Goal: Find contact information: Find contact information

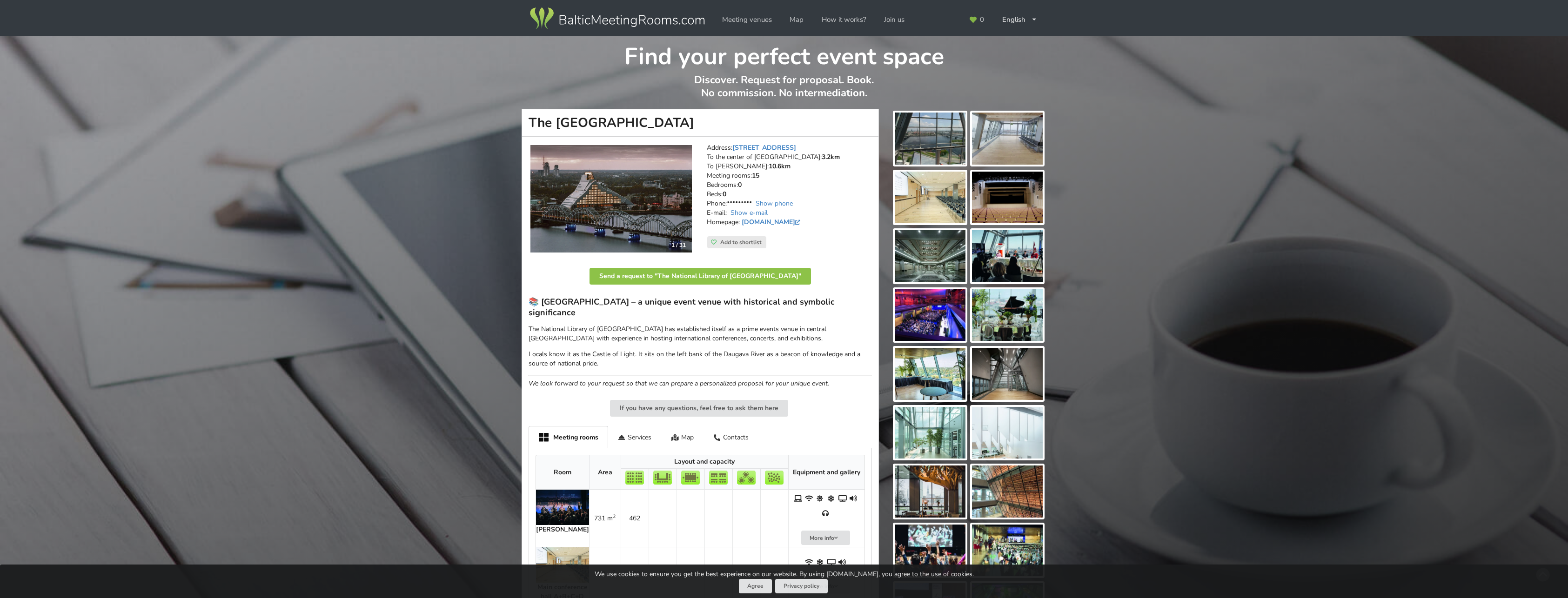
click at [927, 307] on img at bounding box center [930, 315] width 71 height 52
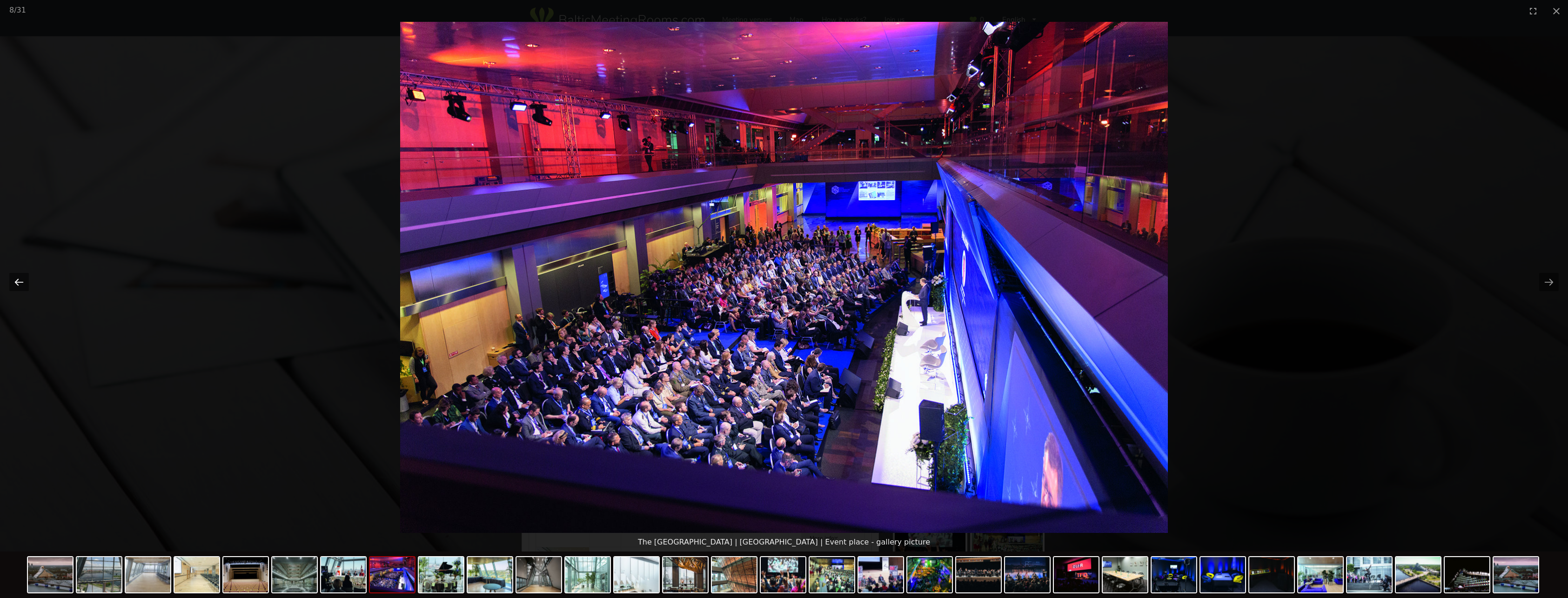
click at [21, 284] on button "Previous slide" at bounding box center [19, 282] width 19 height 18
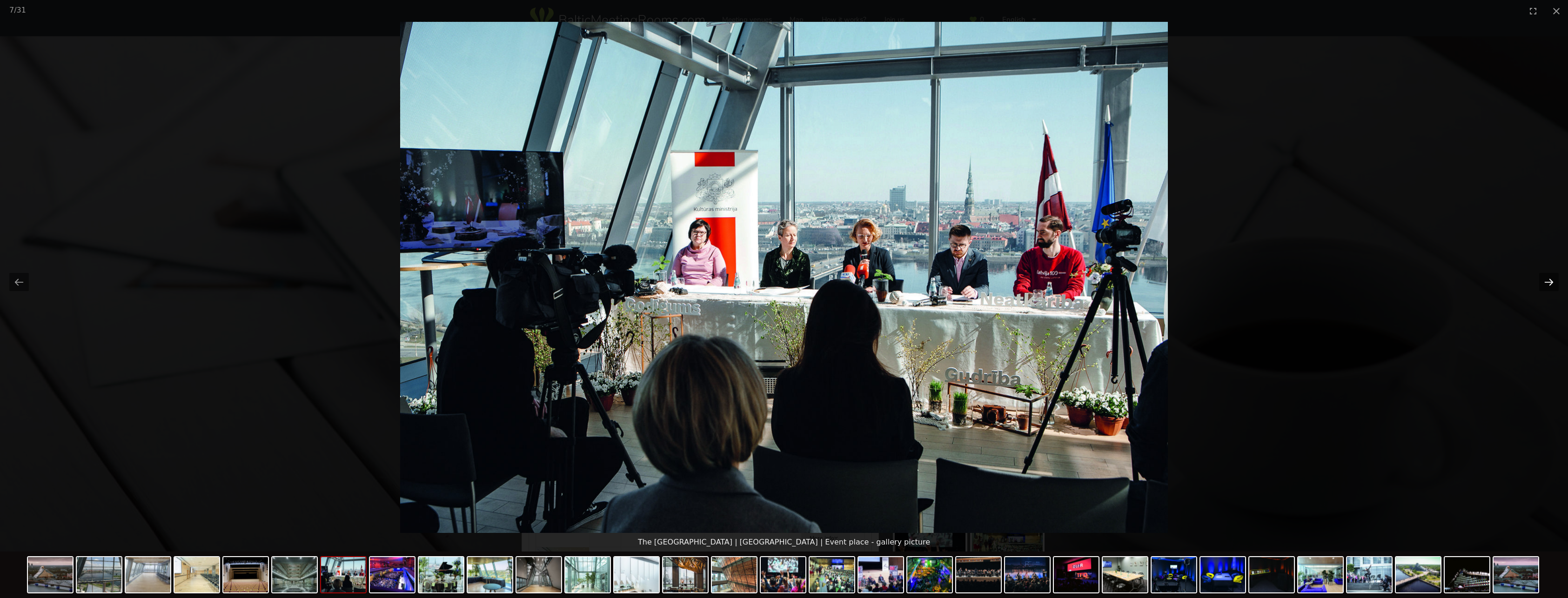
click at [1549, 284] on button "Next slide" at bounding box center [1549, 282] width 19 height 18
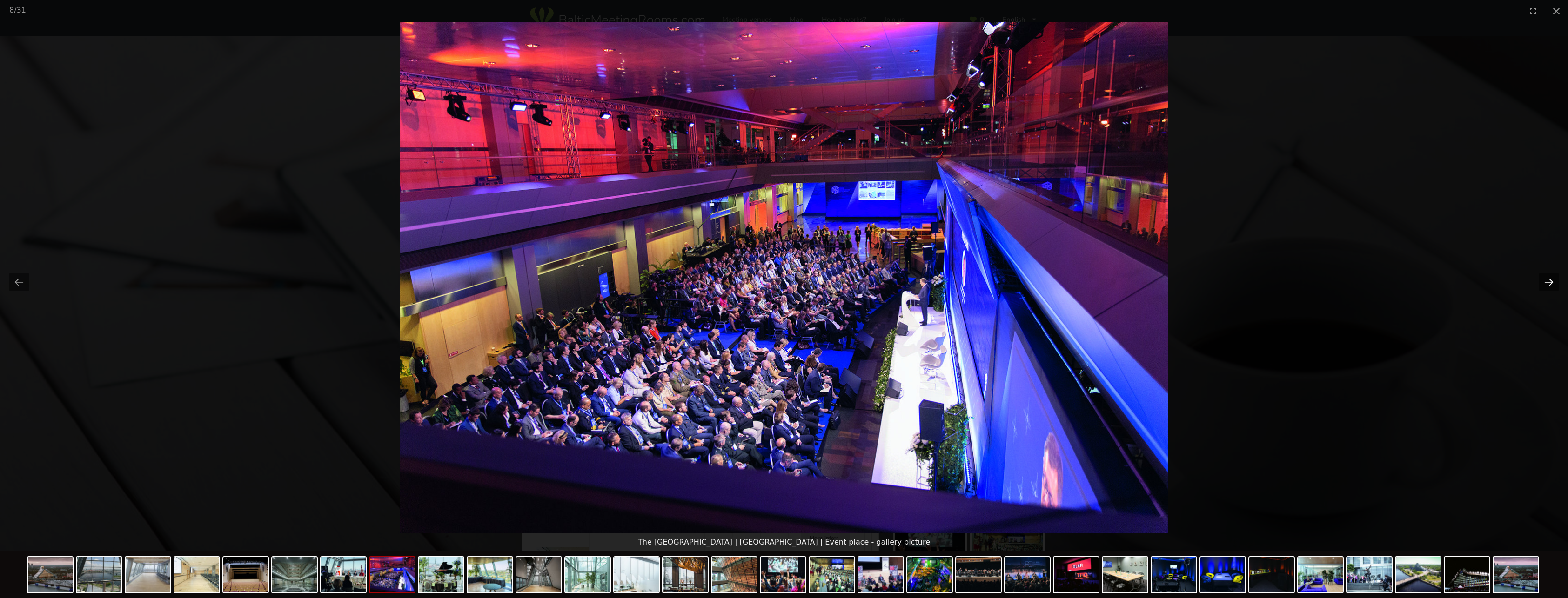
click at [1549, 284] on button "Next slide" at bounding box center [1549, 282] width 19 height 18
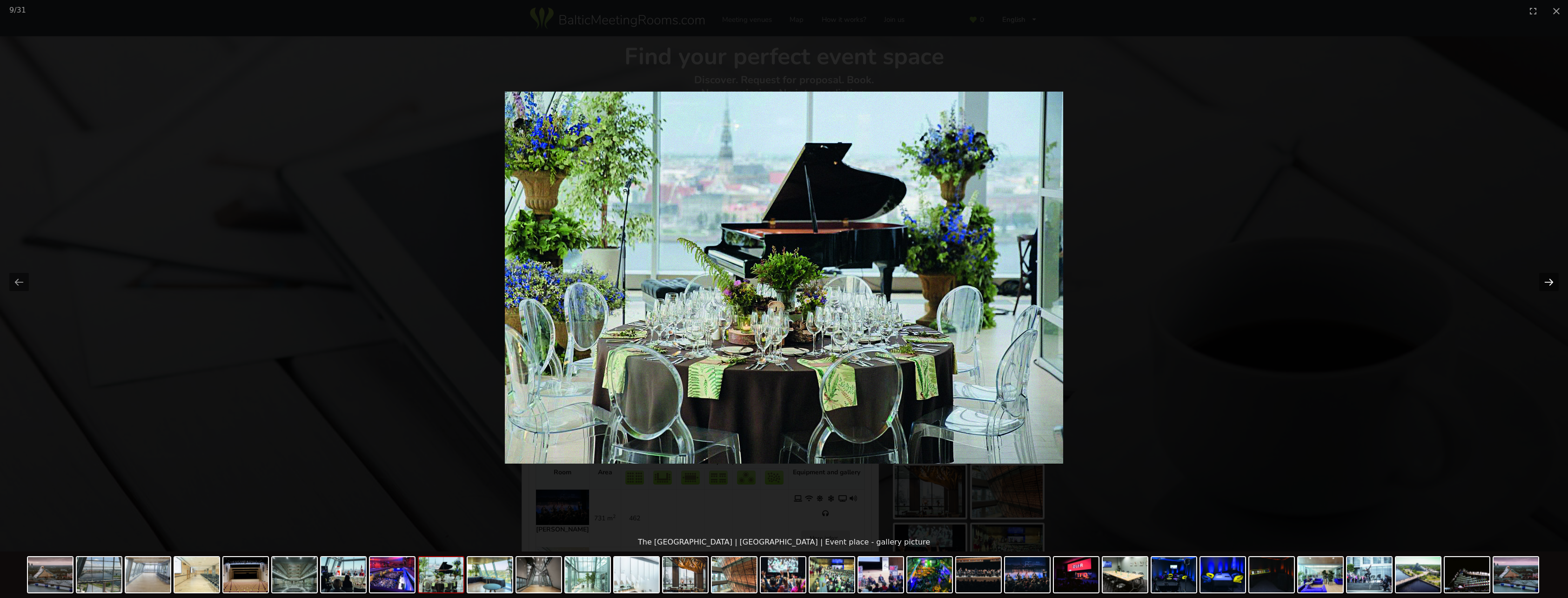
click at [1549, 284] on button "Next slide" at bounding box center [1549, 282] width 19 height 18
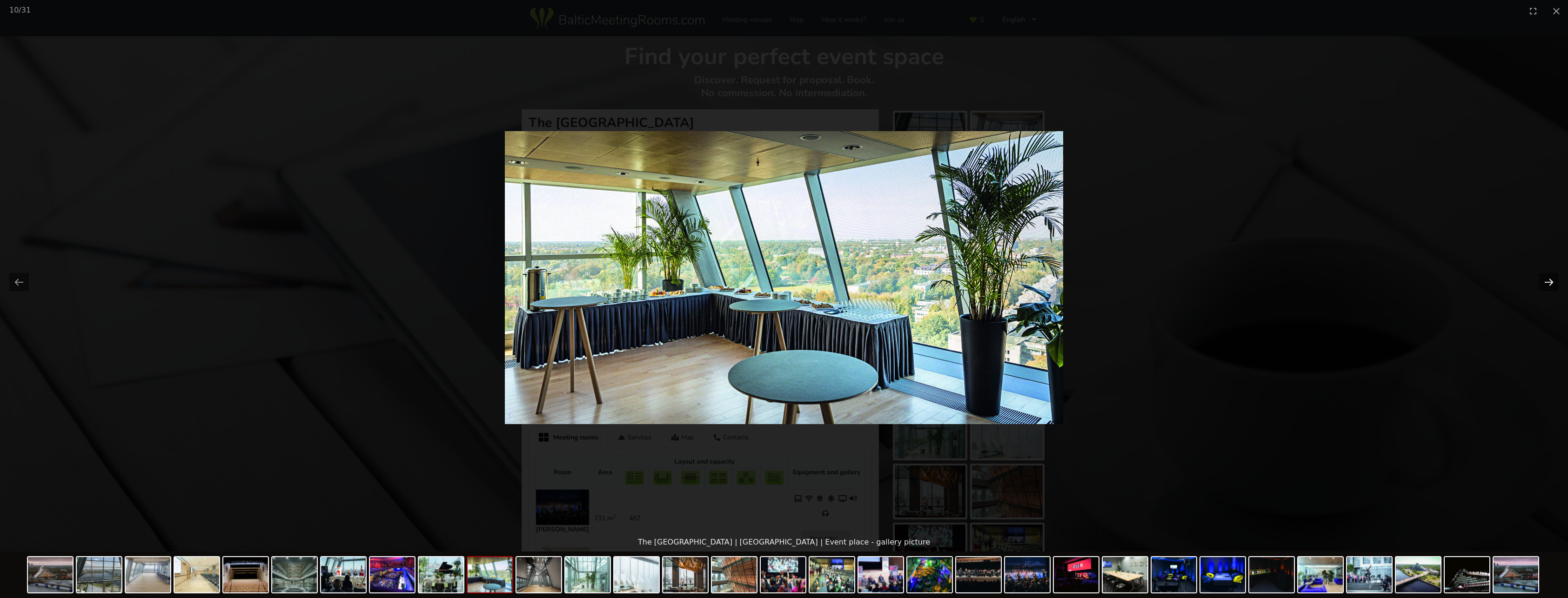
click at [1549, 284] on button "Next slide" at bounding box center [1549, 282] width 19 height 18
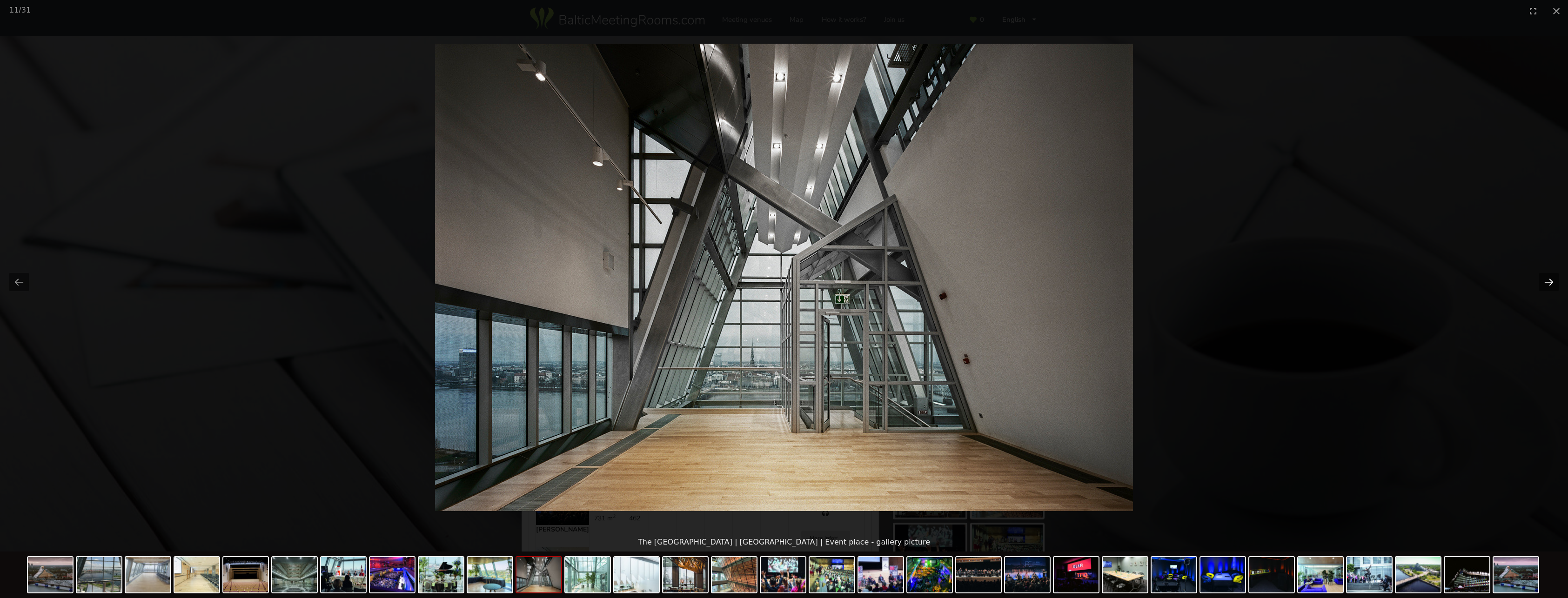
click at [1549, 284] on button "Next slide" at bounding box center [1549, 282] width 19 height 18
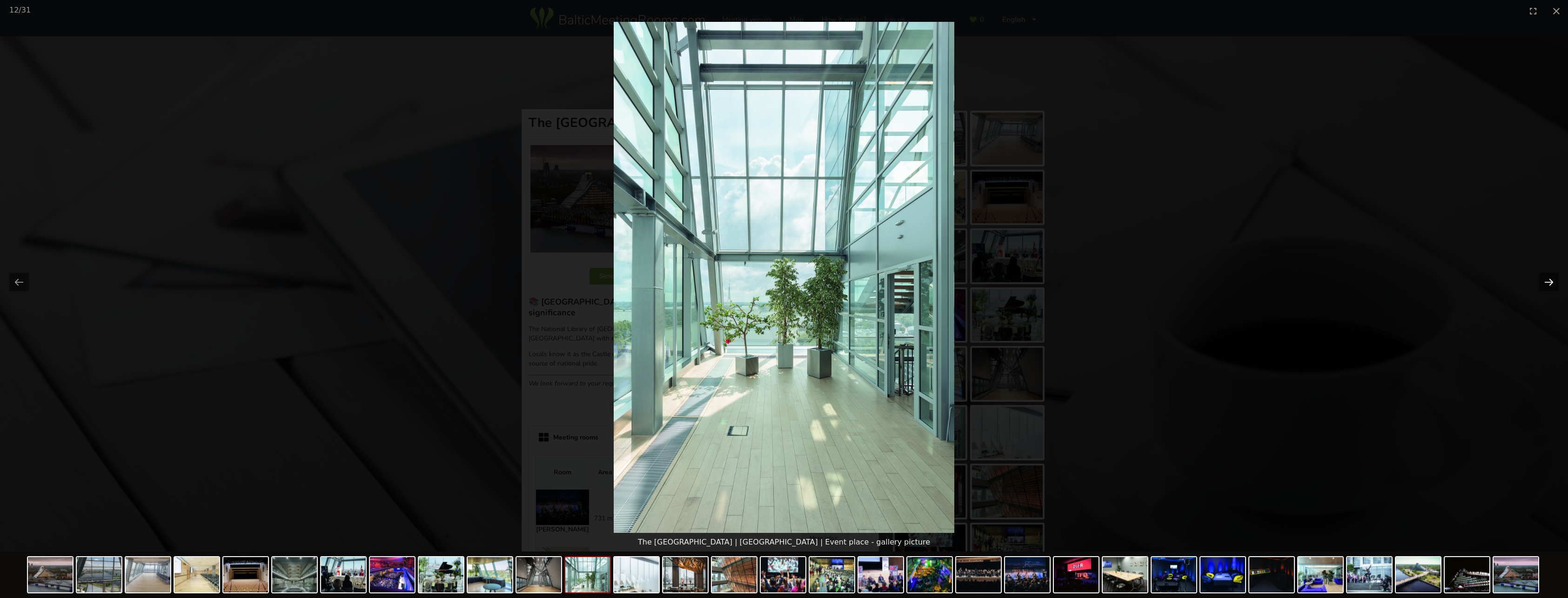
click at [1549, 284] on button "Next slide" at bounding box center [1549, 282] width 19 height 18
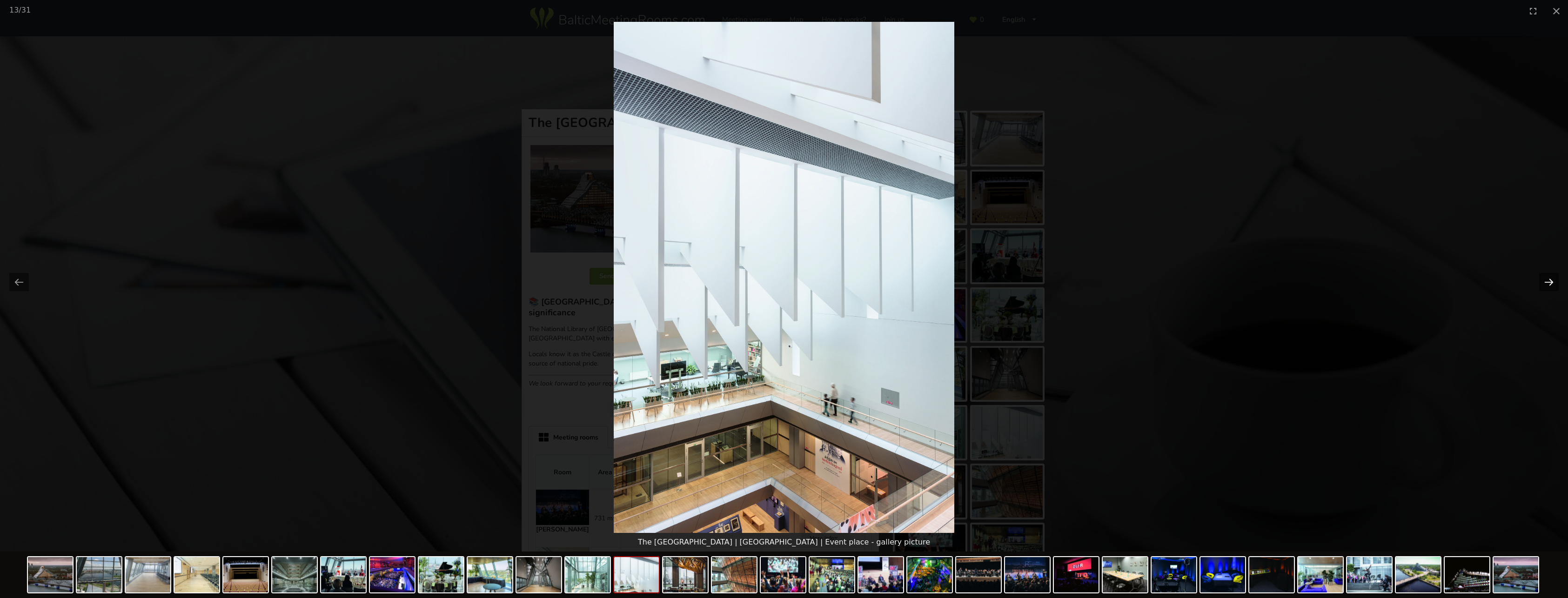
click at [1549, 284] on button "Next slide" at bounding box center [1549, 282] width 19 height 18
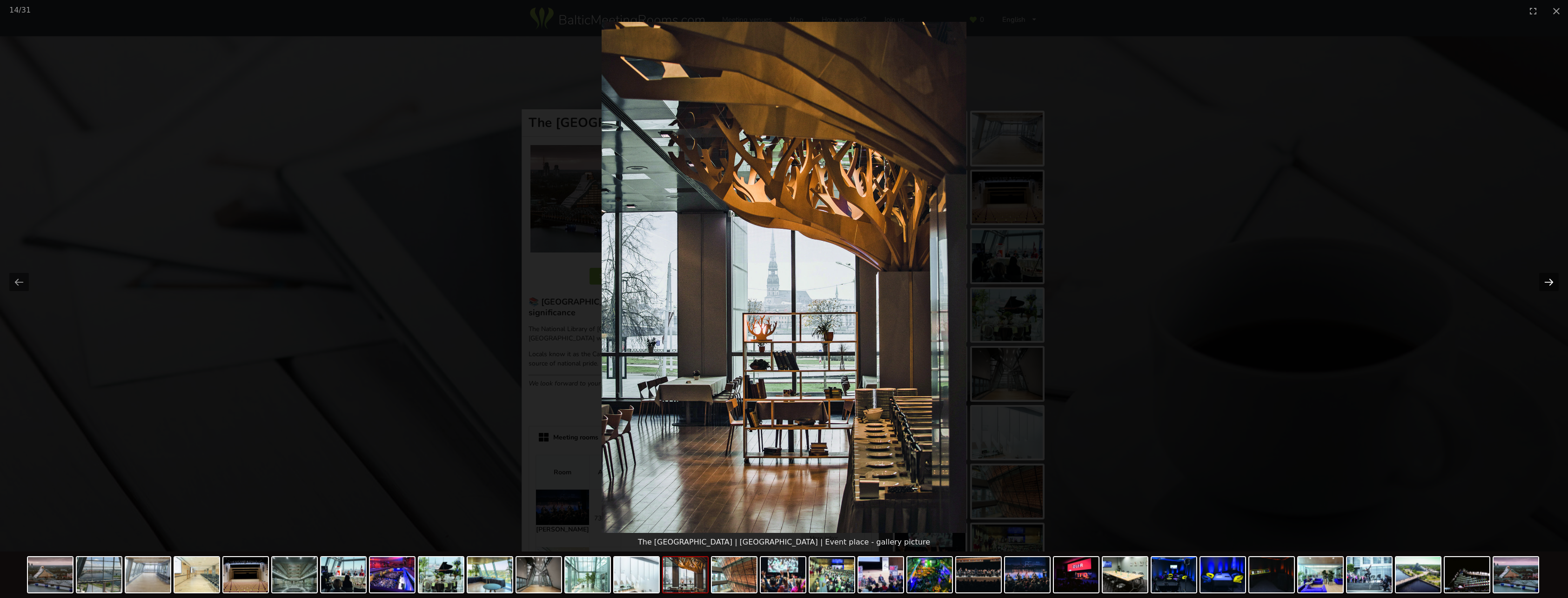
click at [1549, 283] on button "Next slide" at bounding box center [1549, 282] width 19 height 18
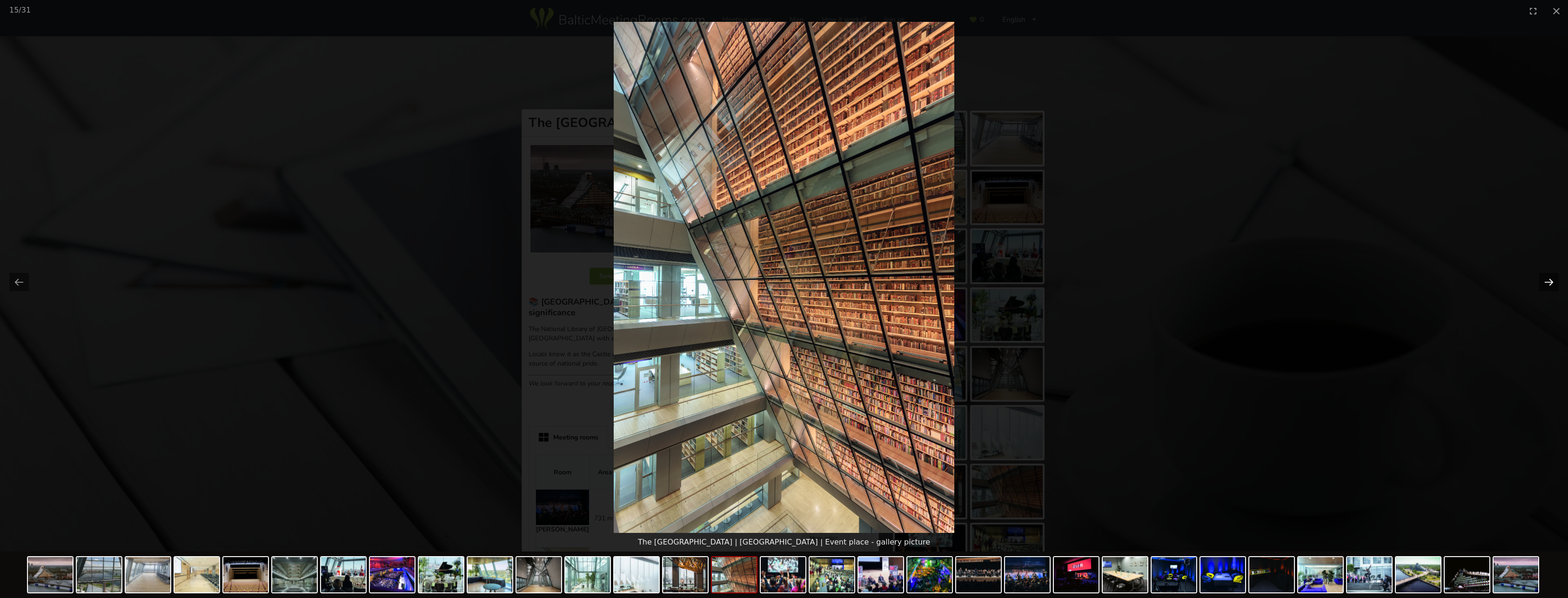
click at [1547, 283] on button "Next slide" at bounding box center [1549, 282] width 19 height 18
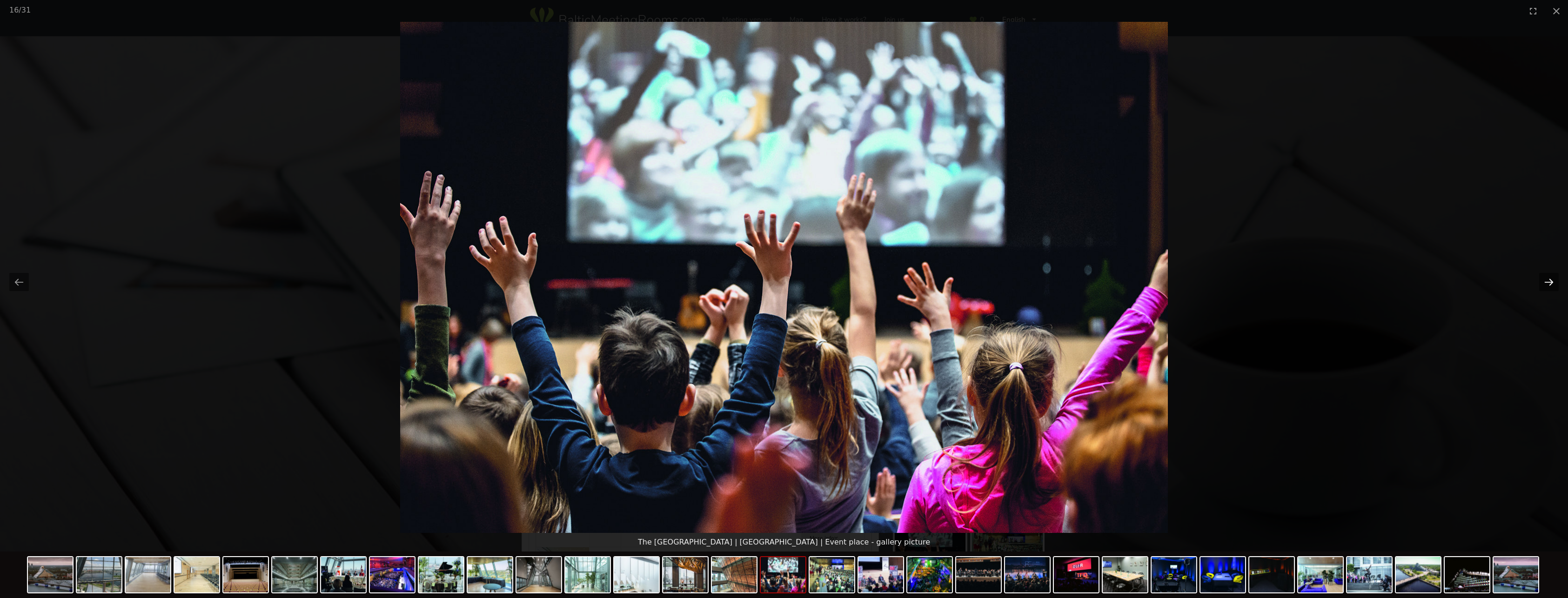
click at [1547, 283] on button "Next slide" at bounding box center [1549, 282] width 19 height 18
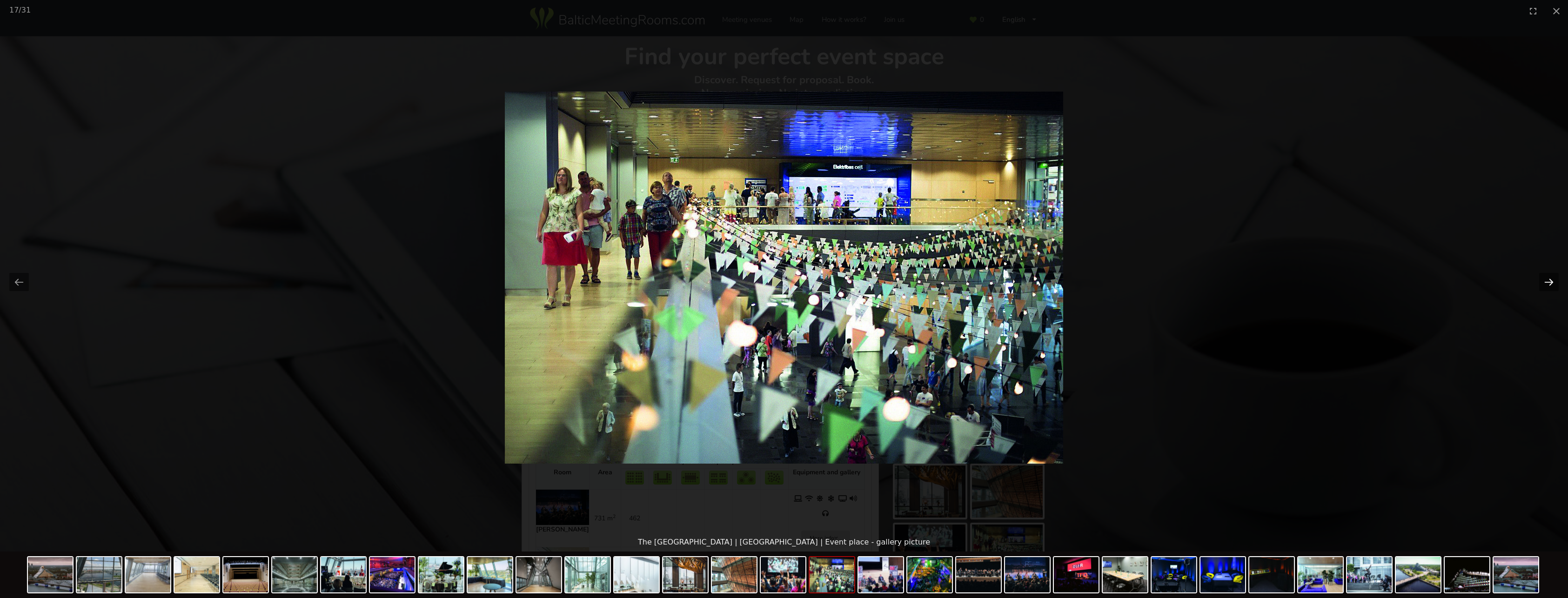
click at [1547, 283] on button "Next slide" at bounding box center [1549, 282] width 19 height 18
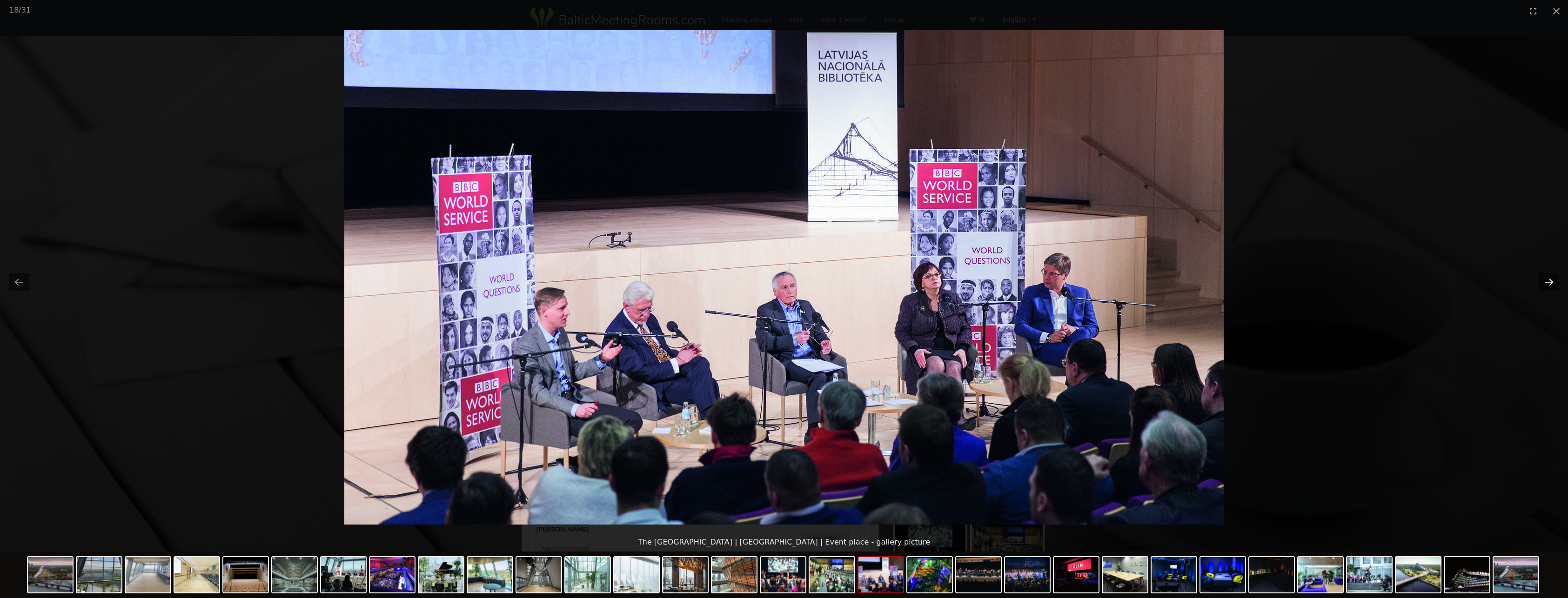
click at [1547, 283] on button "Next slide" at bounding box center [1549, 282] width 19 height 18
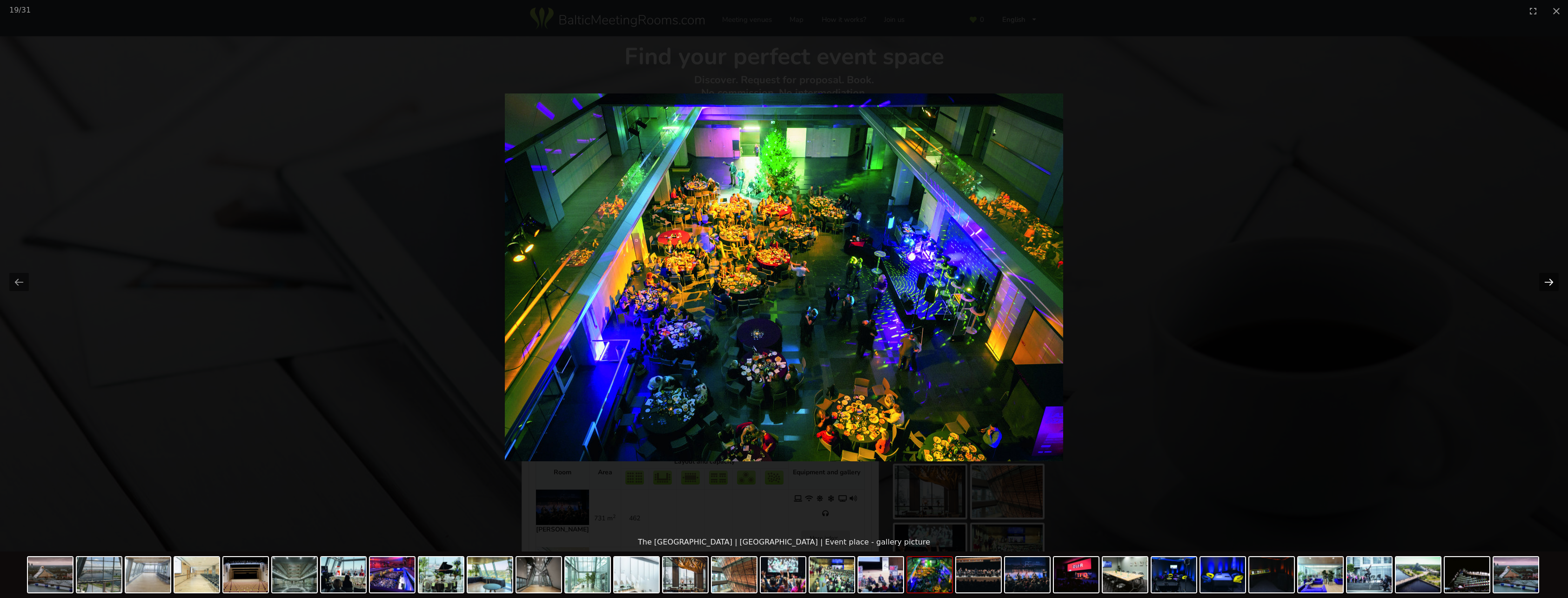
click at [1547, 282] on button "Next slide" at bounding box center [1549, 282] width 19 height 18
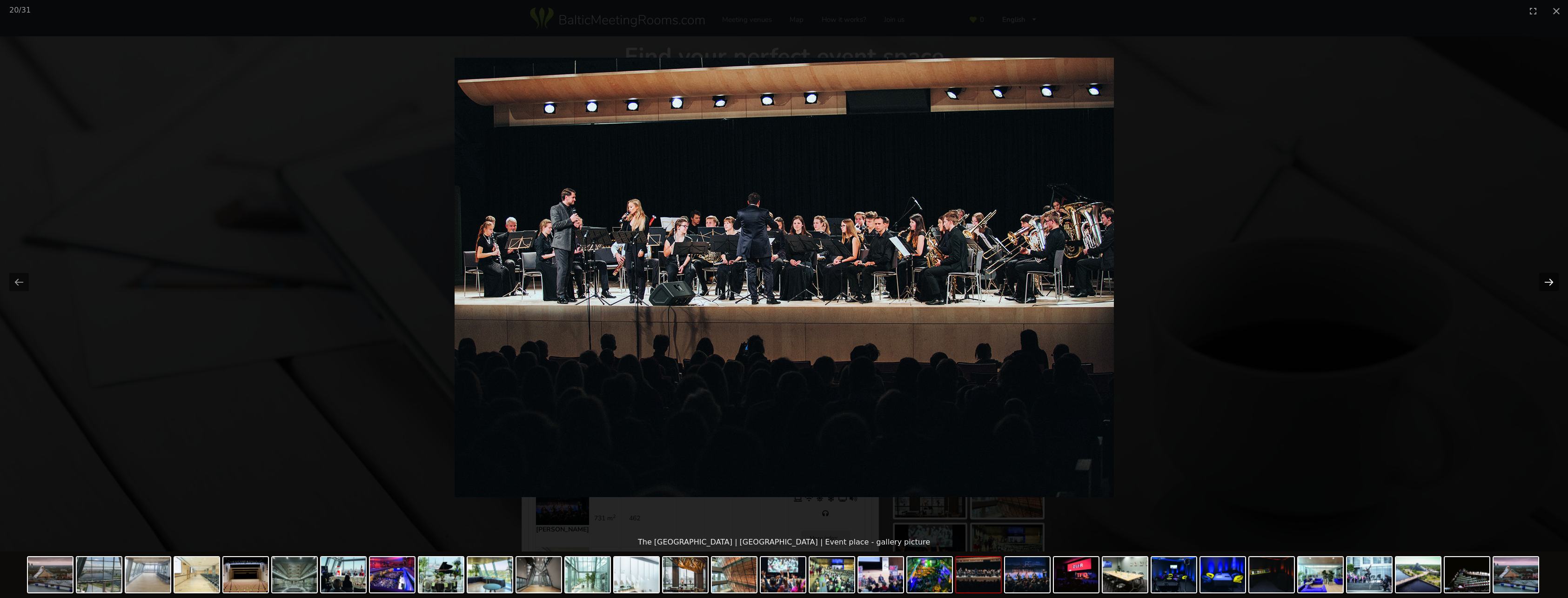
click at [1547, 282] on button "Next slide" at bounding box center [1549, 282] width 19 height 18
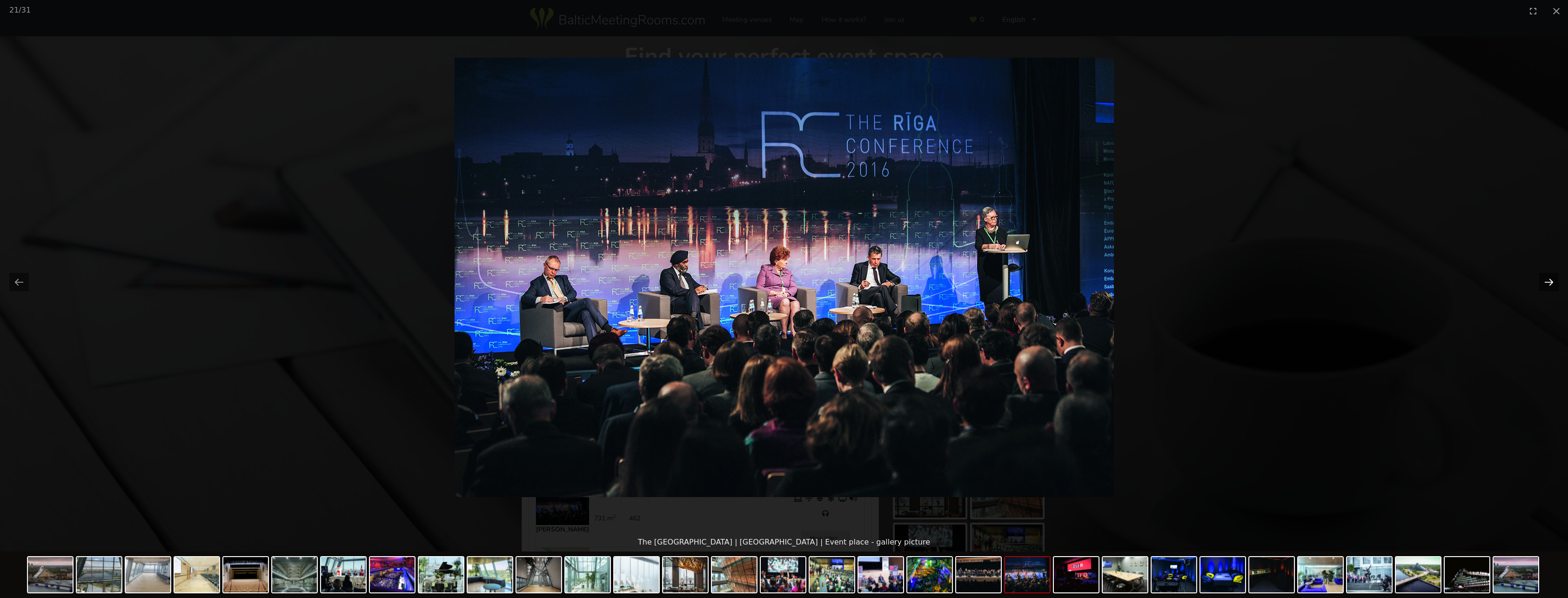
click at [1547, 282] on button "Next slide" at bounding box center [1549, 282] width 19 height 18
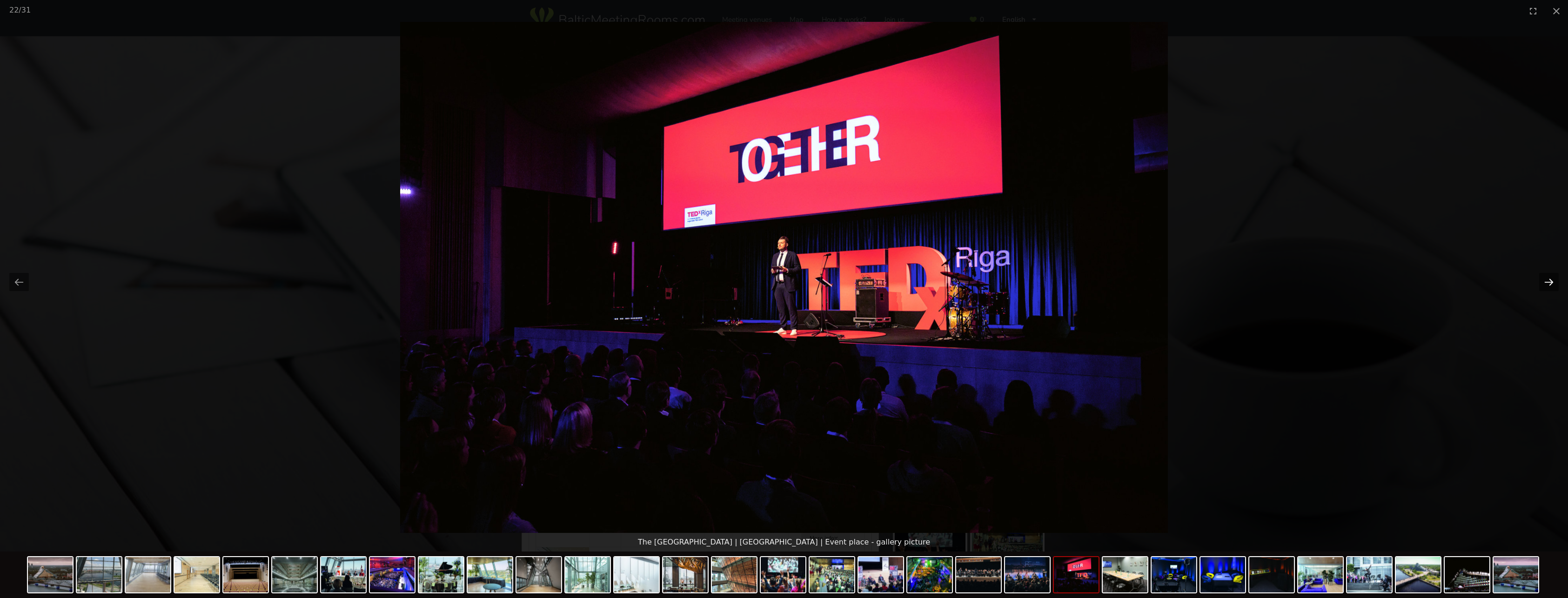
click at [1547, 282] on button "Next slide" at bounding box center [1549, 282] width 19 height 18
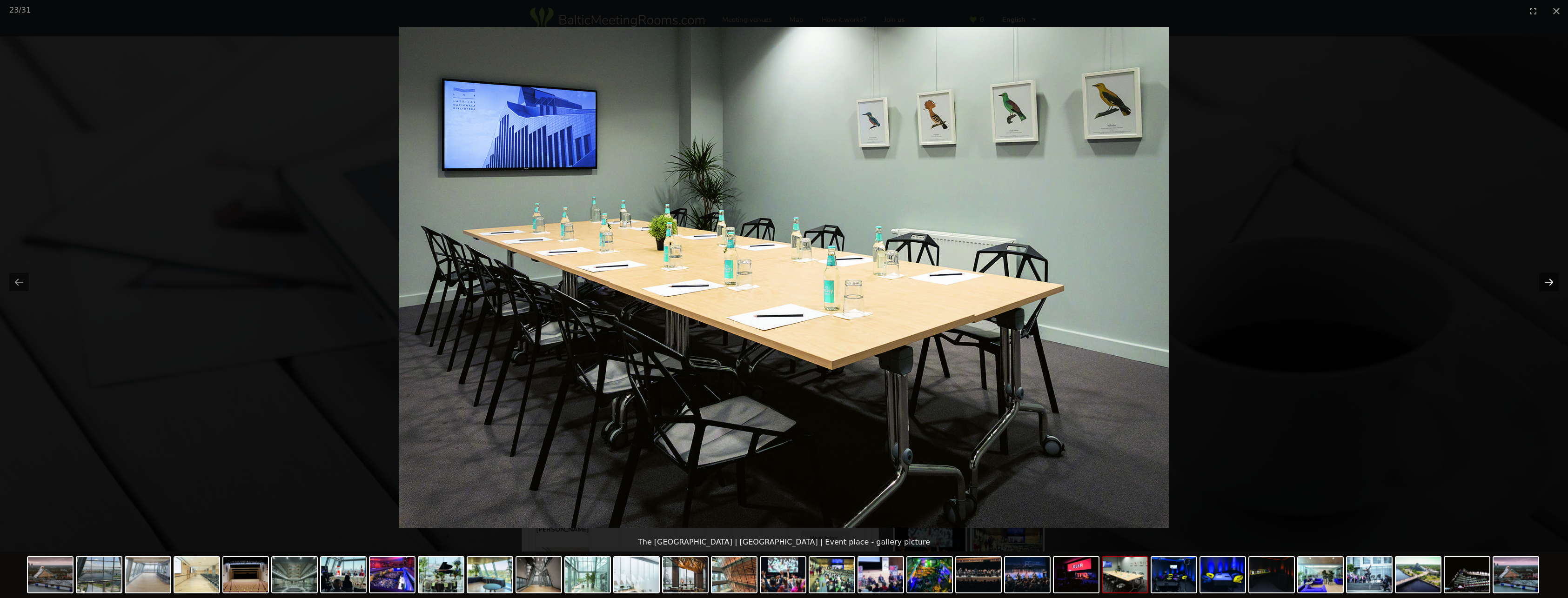
click at [1547, 282] on button "Next slide" at bounding box center [1549, 282] width 19 height 18
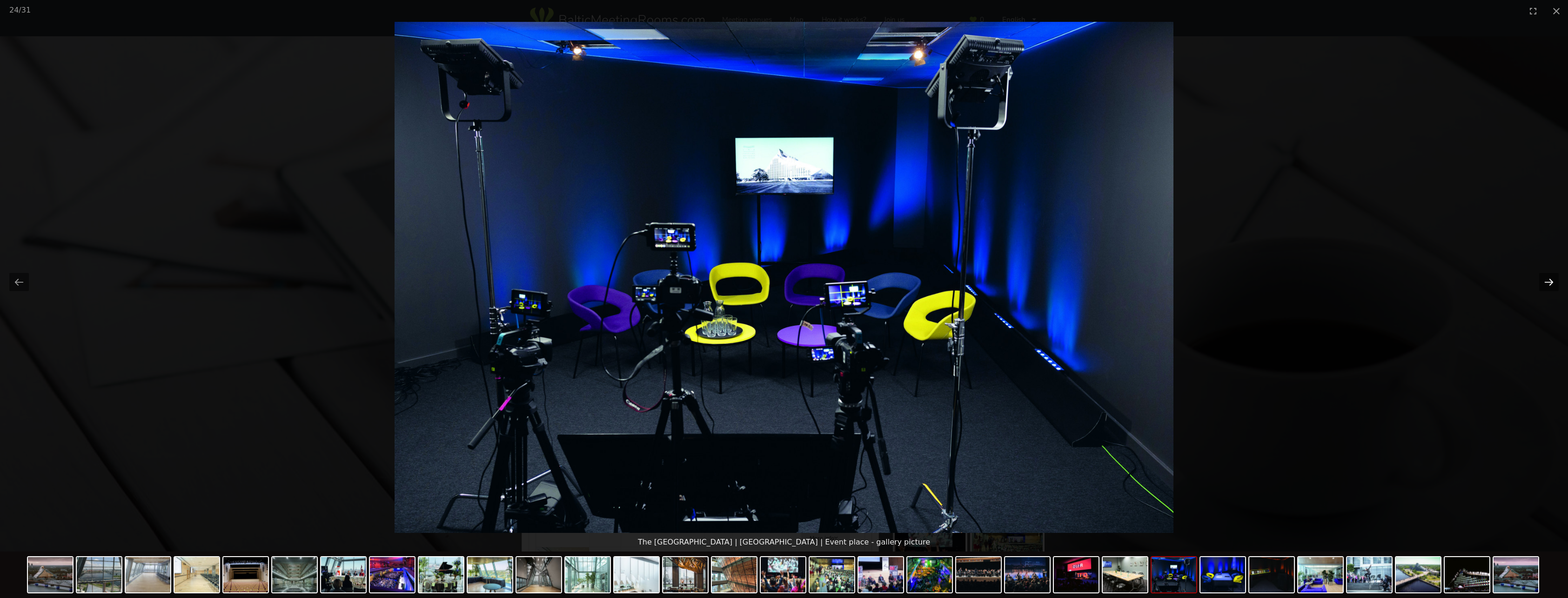
click at [1547, 282] on button "Next slide" at bounding box center [1549, 282] width 19 height 18
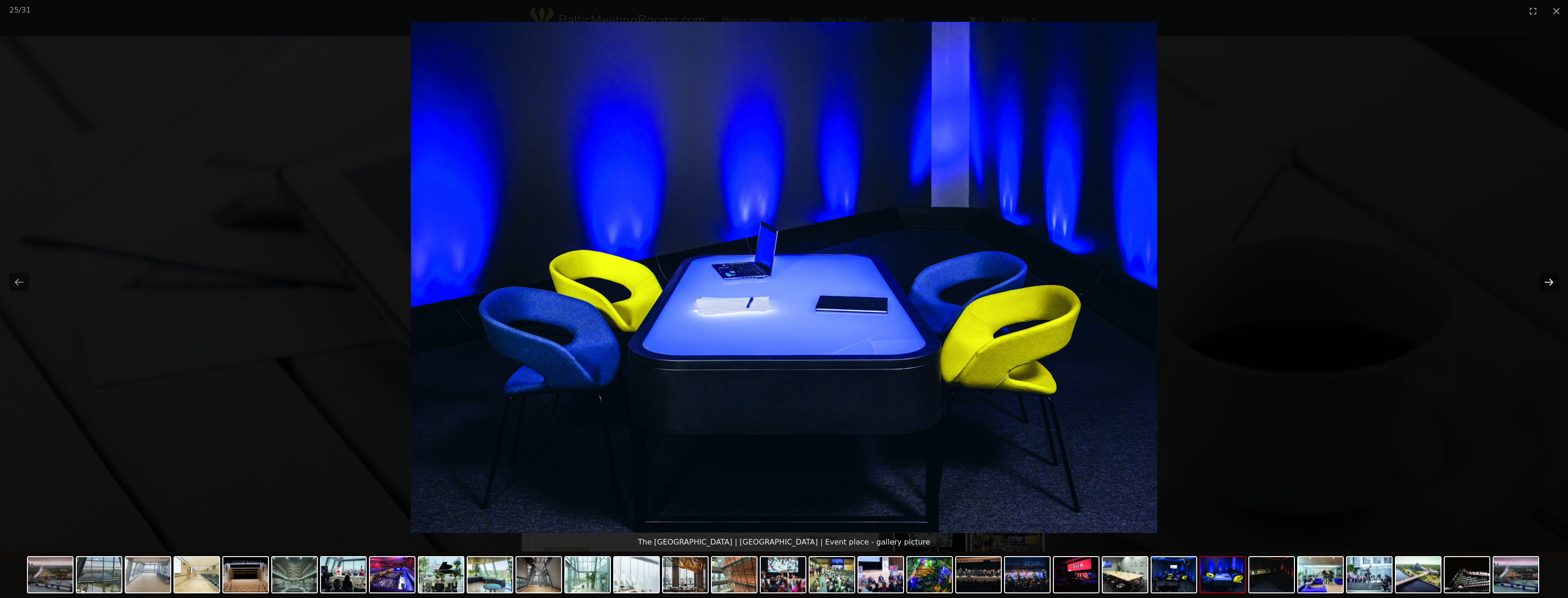
click at [1547, 282] on button "Next slide" at bounding box center [1549, 282] width 19 height 18
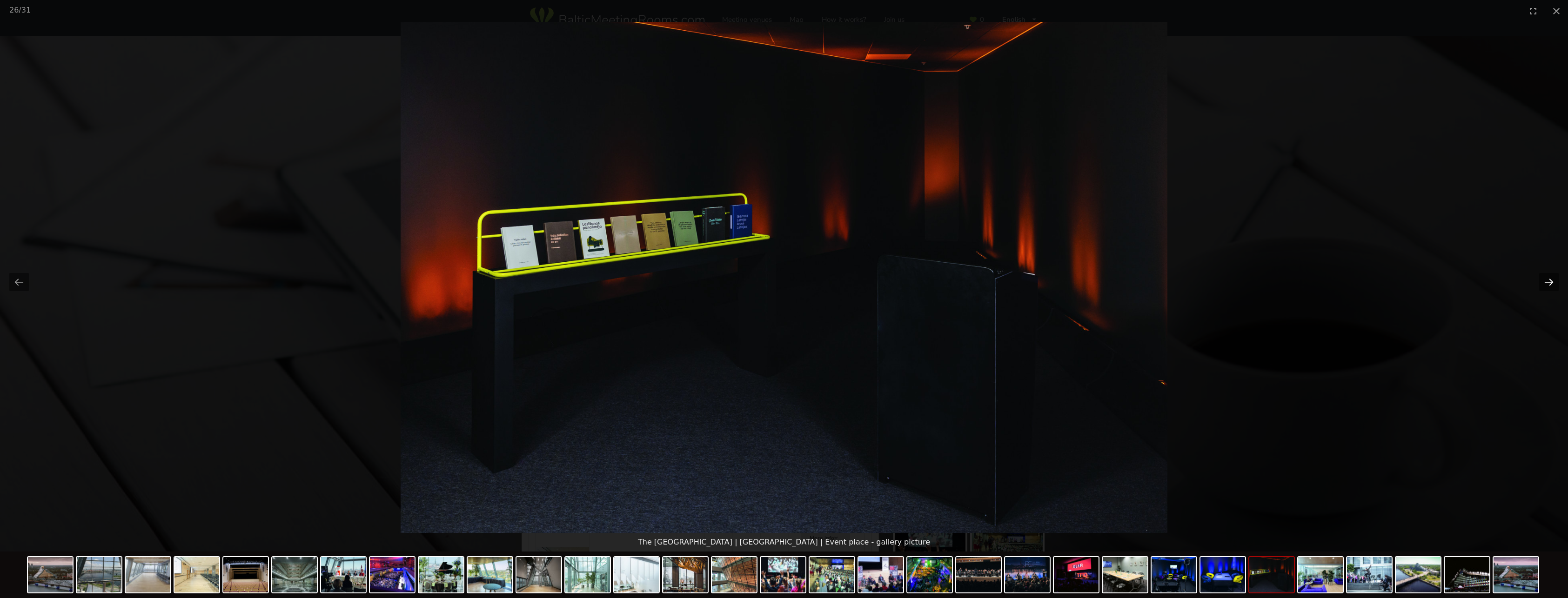
click at [1547, 282] on button "Next slide" at bounding box center [1549, 282] width 19 height 18
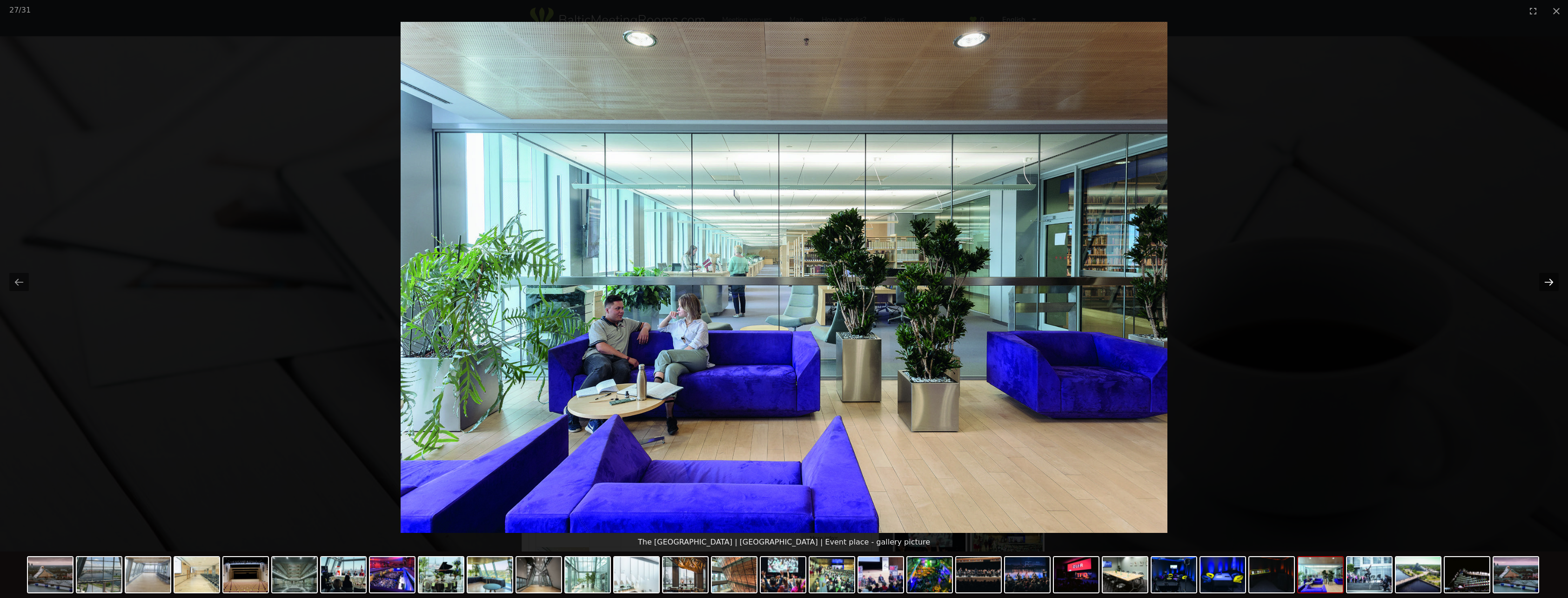
click at [1547, 282] on button "Next slide" at bounding box center [1549, 282] width 19 height 18
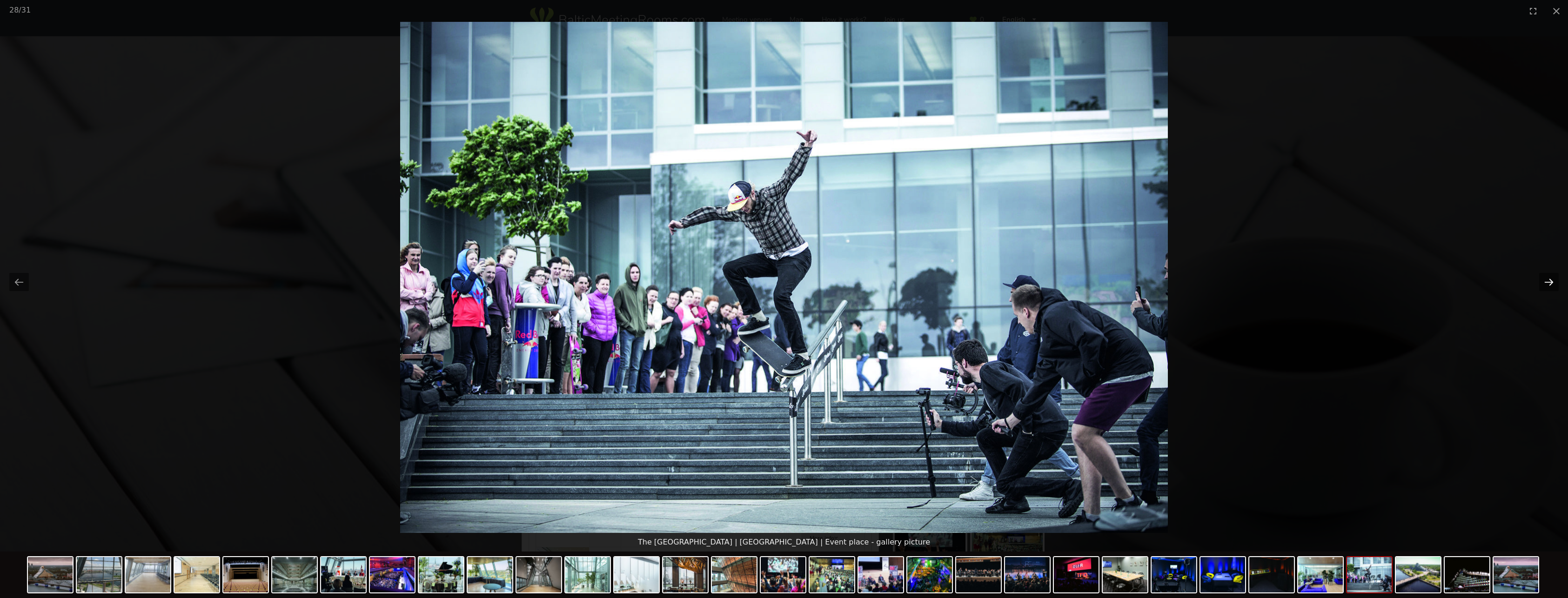
click at [1547, 282] on button "Next slide" at bounding box center [1549, 282] width 19 height 18
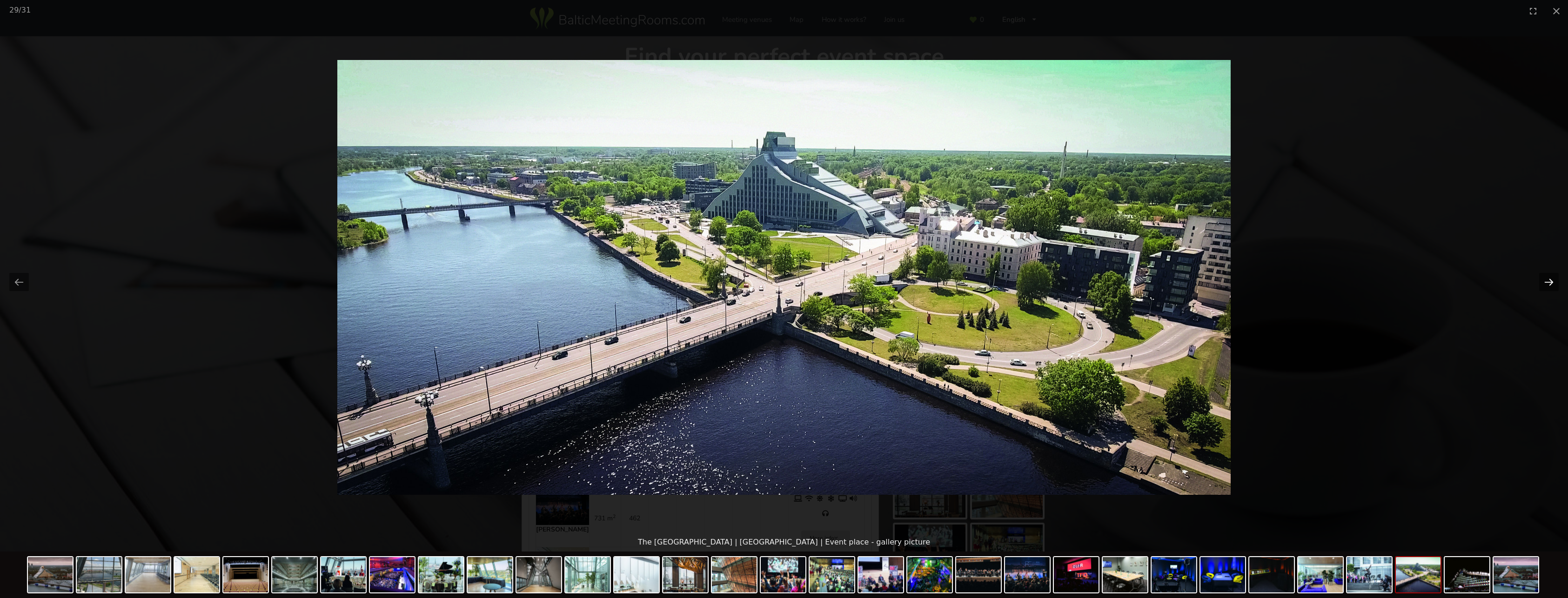
click at [1547, 277] on button "Next slide" at bounding box center [1549, 282] width 19 height 18
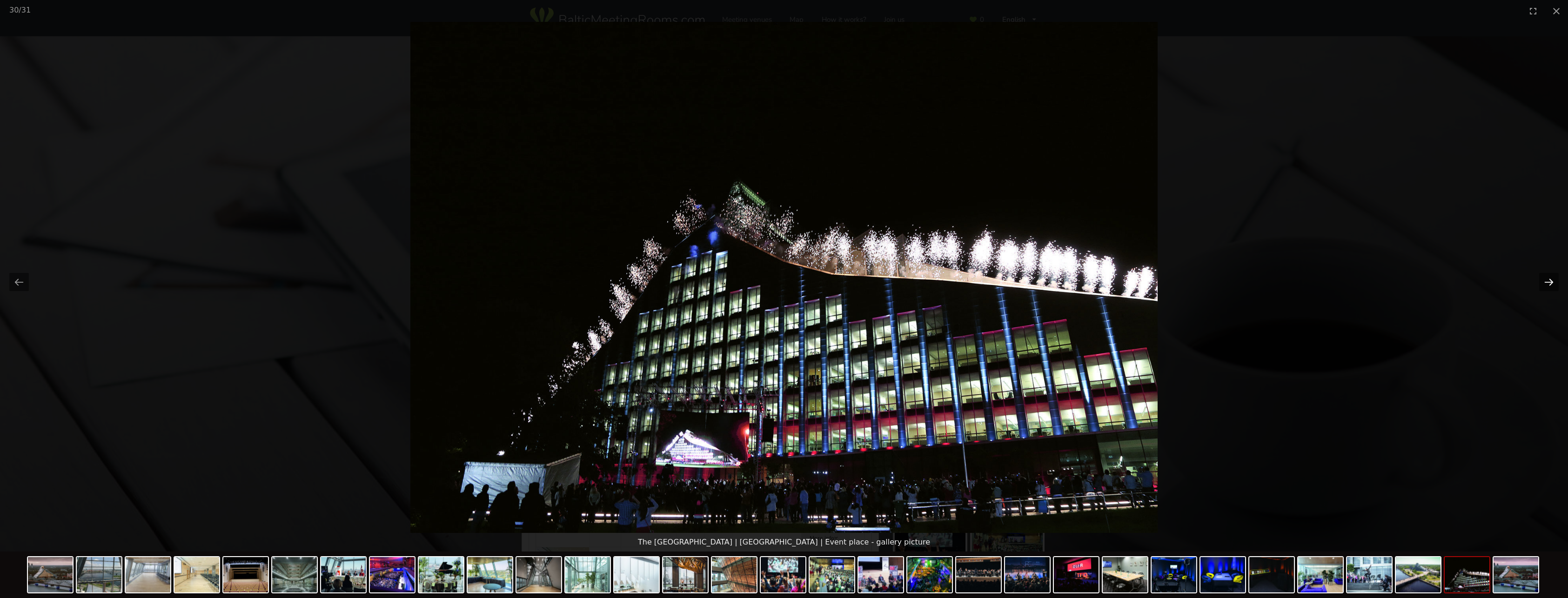
click at [1547, 277] on button "Next slide" at bounding box center [1549, 282] width 19 height 18
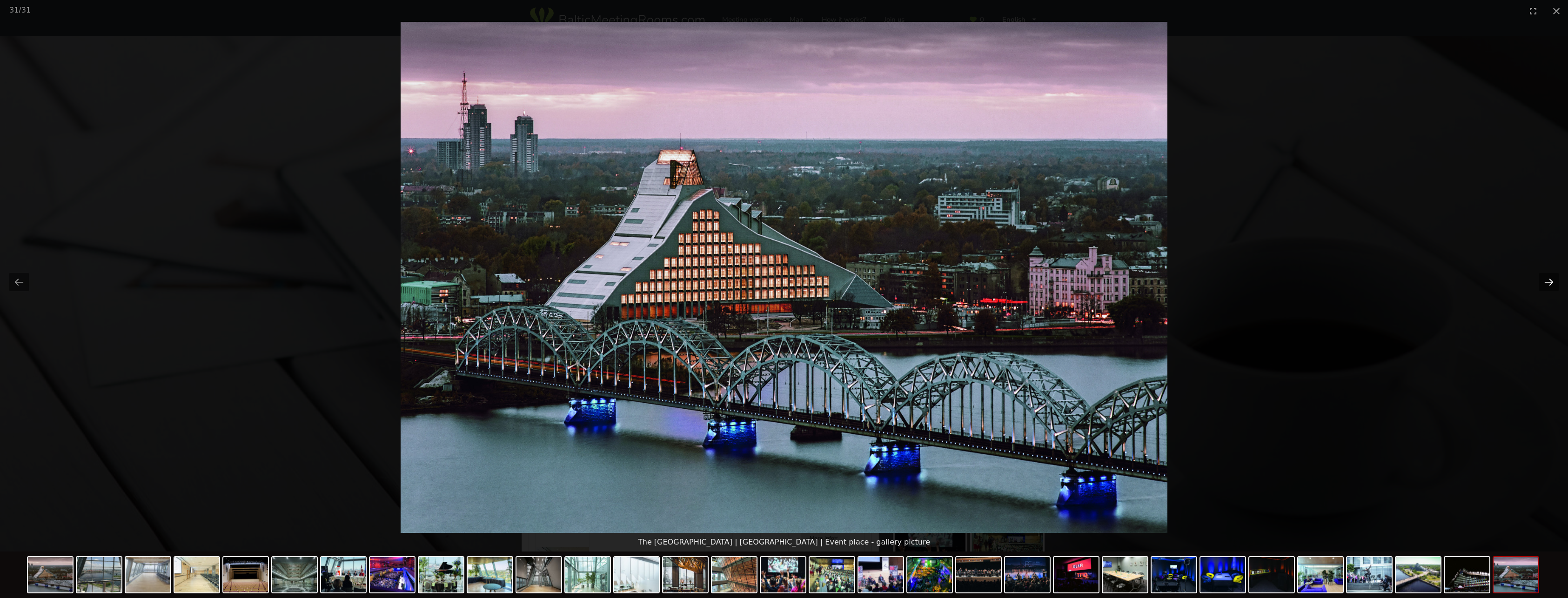
click at [1547, 277] on button "Next slide" at bounding box center [1549, 282] width 19 height 18
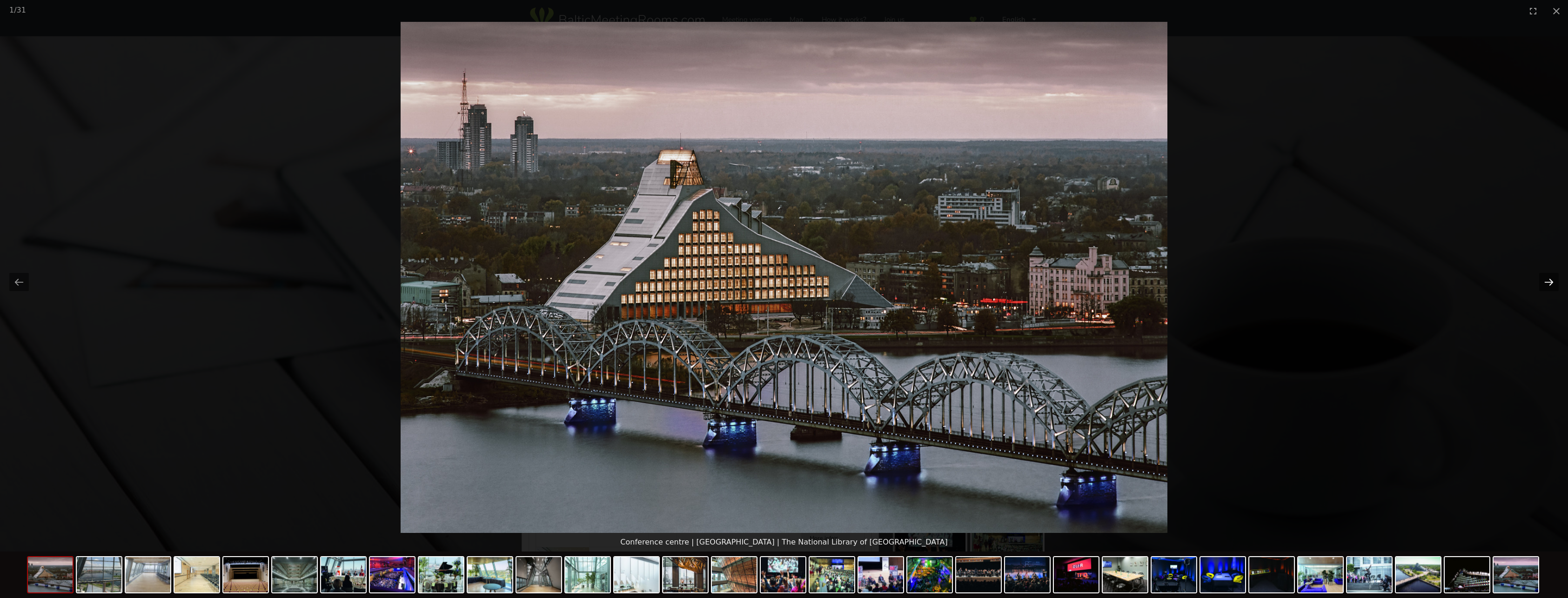
click at [1547, 277] on button "Next slide" at bounding box center [1549, 282] width 19 height 18
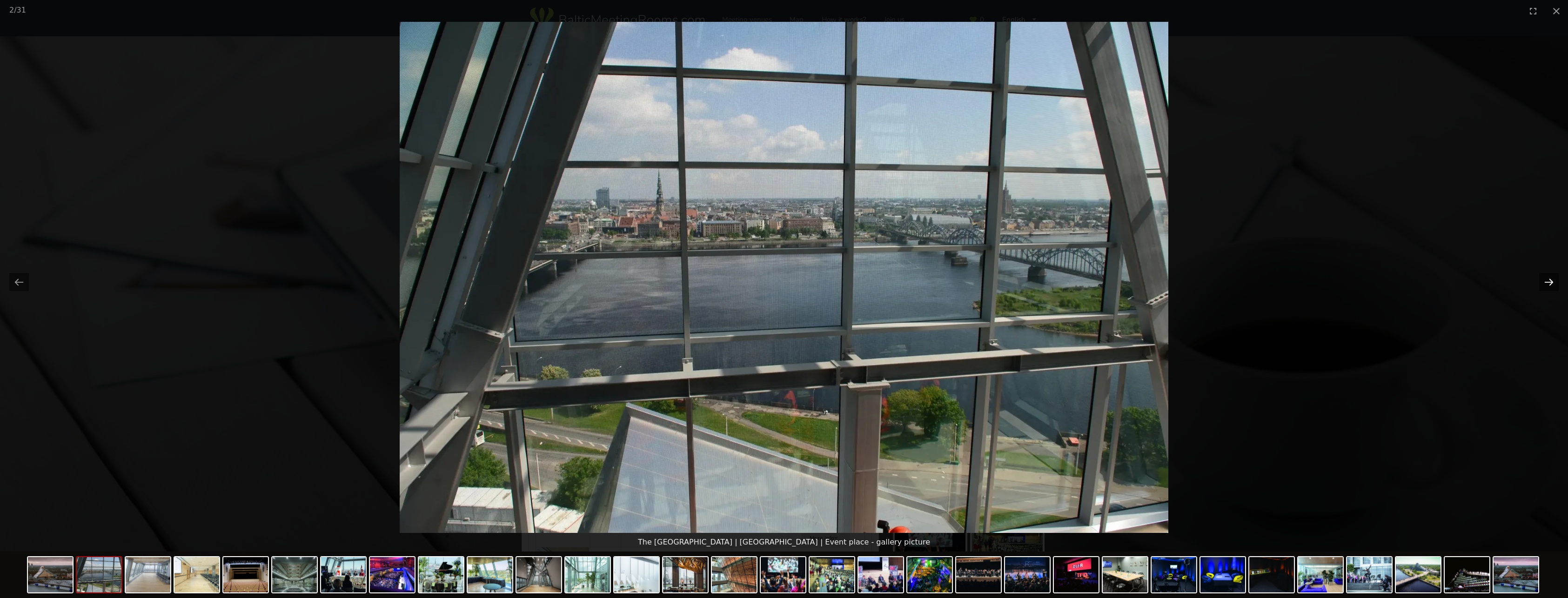
click at [1547, 277] on button "Next slide" at bounding box center [1549, 282] width 19 height 18
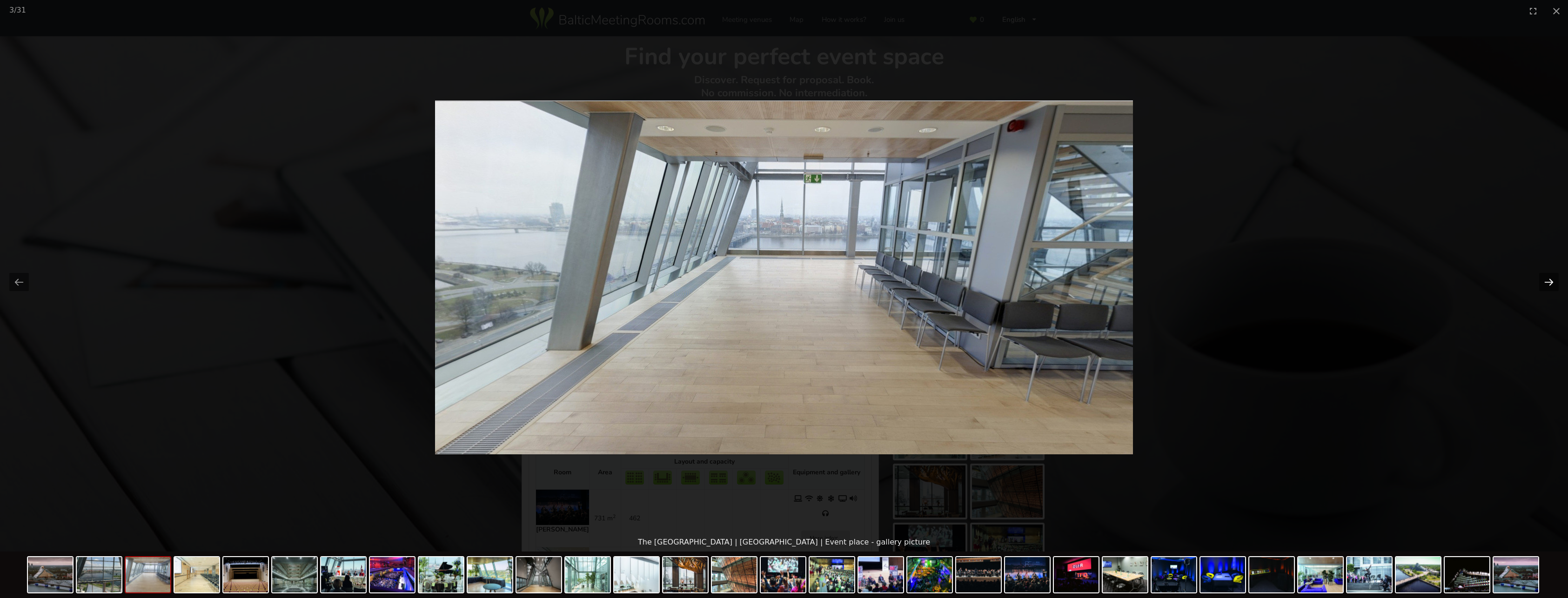
click at [1547, 277] on button "Next slide" at bounding box center [1549, 282] width 19 height 18
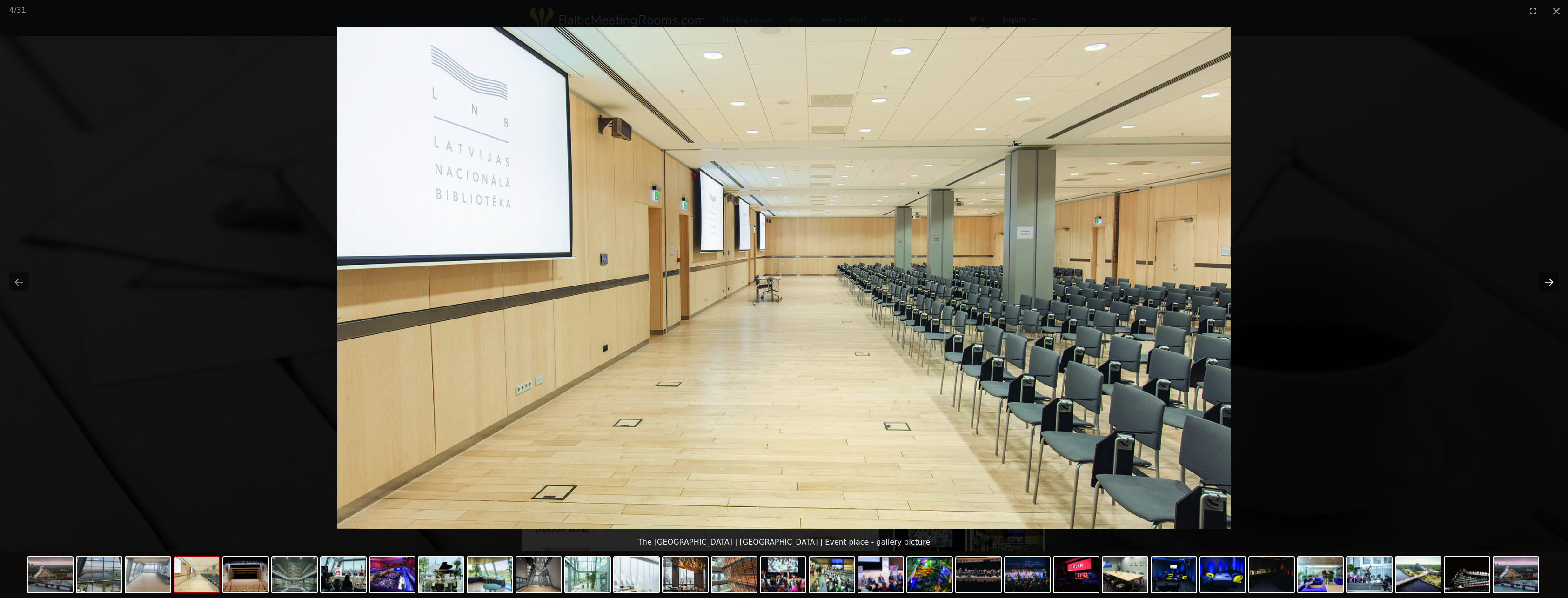
click at [1547, 277] on button "Next slide" at bounding box center [1549, 282] width 19 height 18
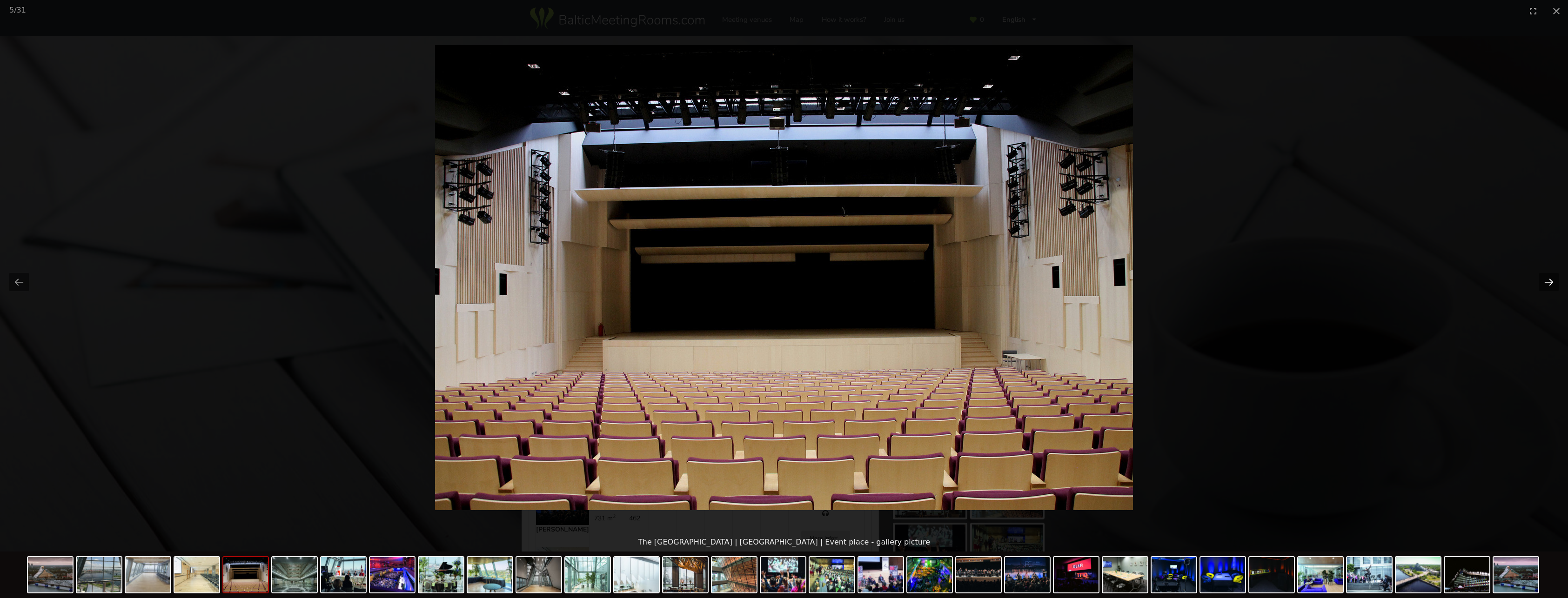
click at [1547, 277] on button "Next slide" at bounding box center [1549, 282] width 19 height 18
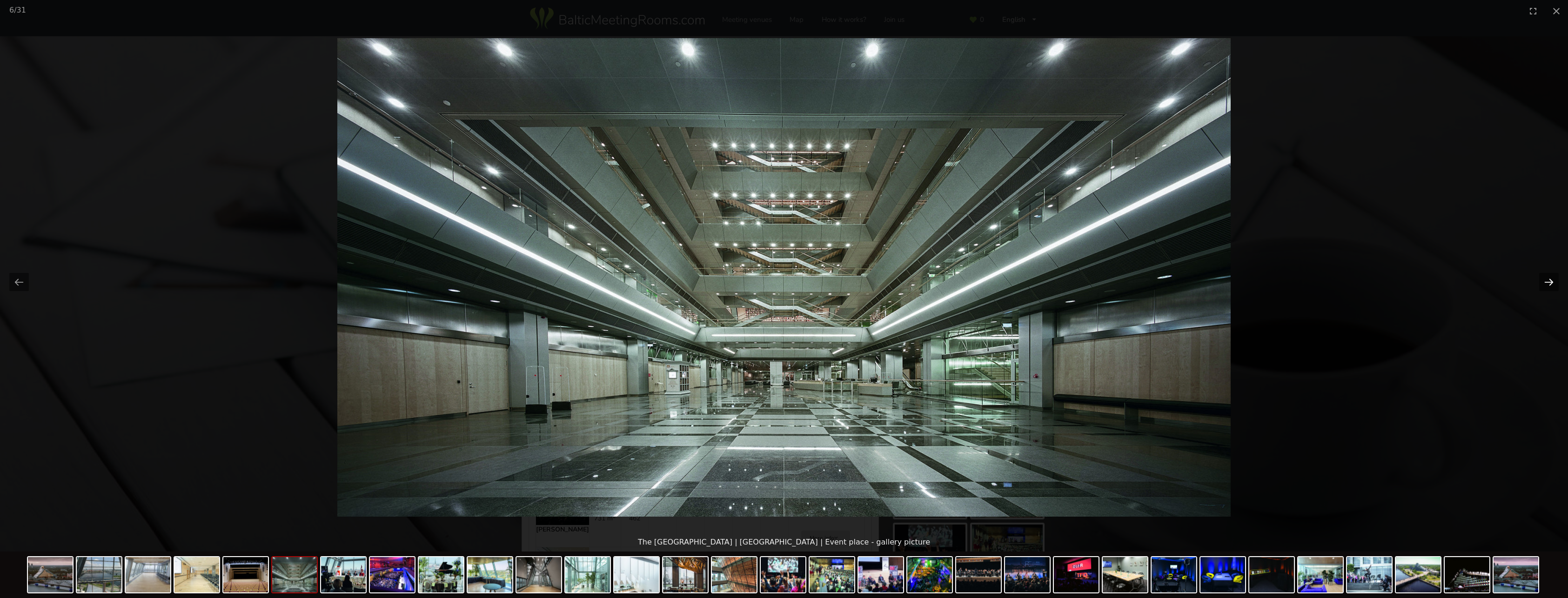
click at [1547, 279] on button "Next slide" at bounding box center [1549, 282] width 19 height 18
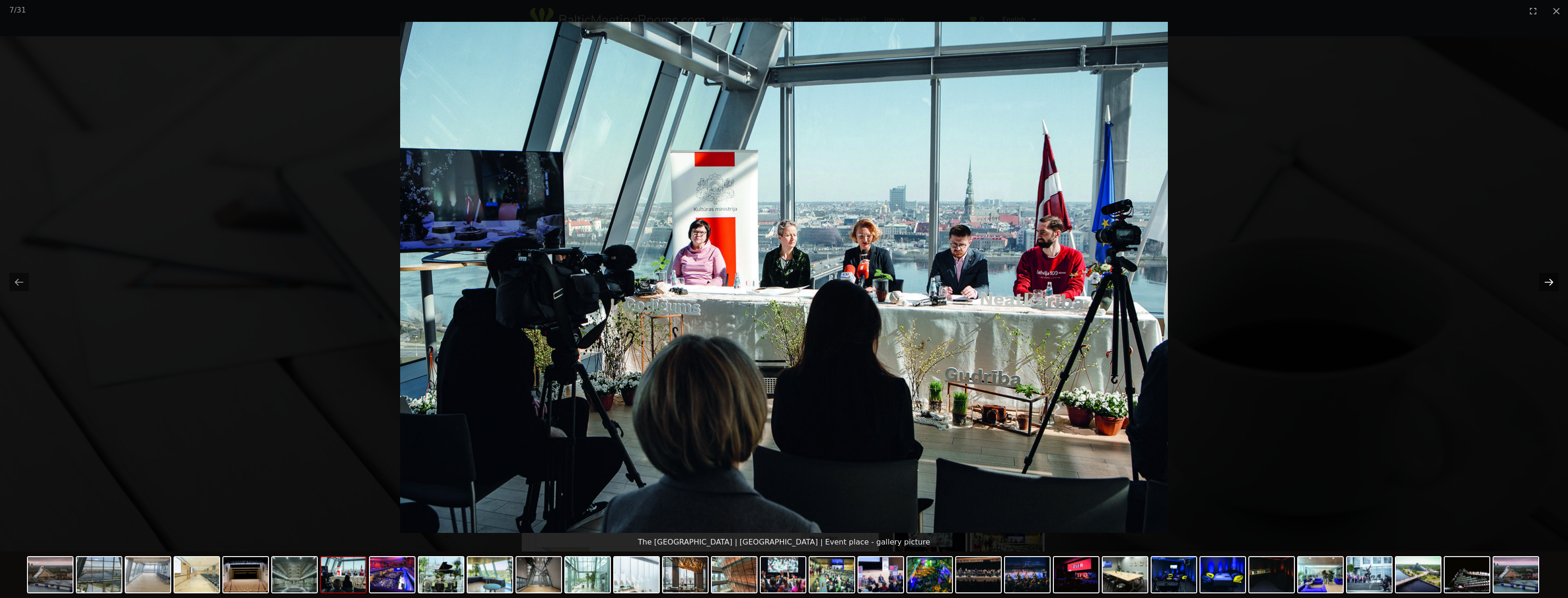
click at [1547, 279] on button "Next slide" at bounding box center [1549, 282] width 19 height 18
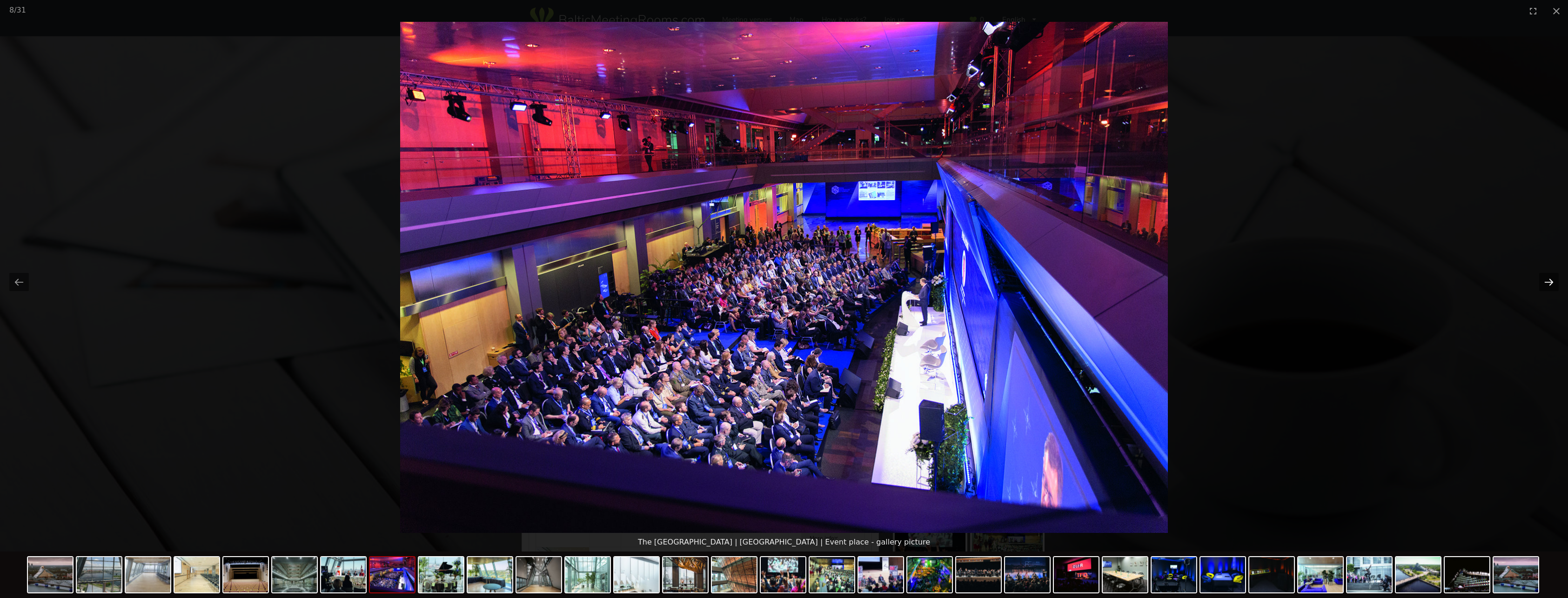
click at [1547, 279] on button "Next slide" at bounding box center [1549, 282] width 19 height 18
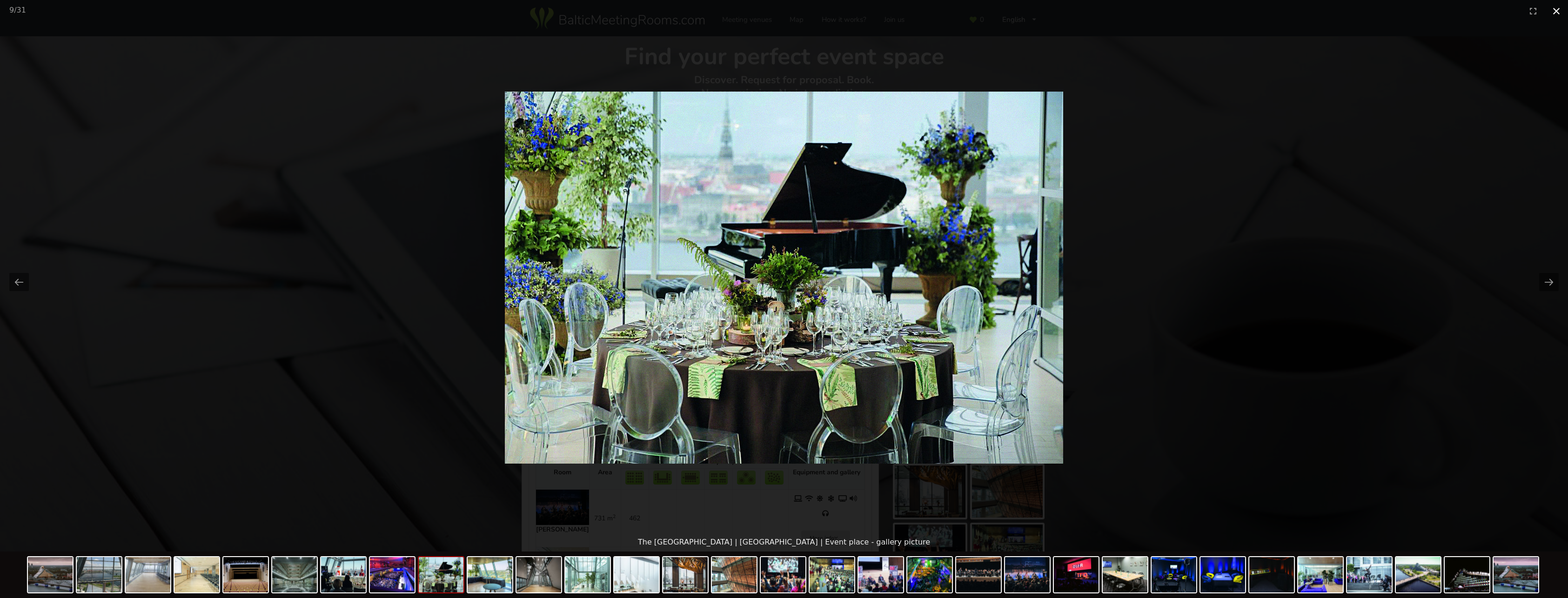
click at [1556, 12] on button "Close gallery" at bounding box center [1556, 11] width 23 height 22
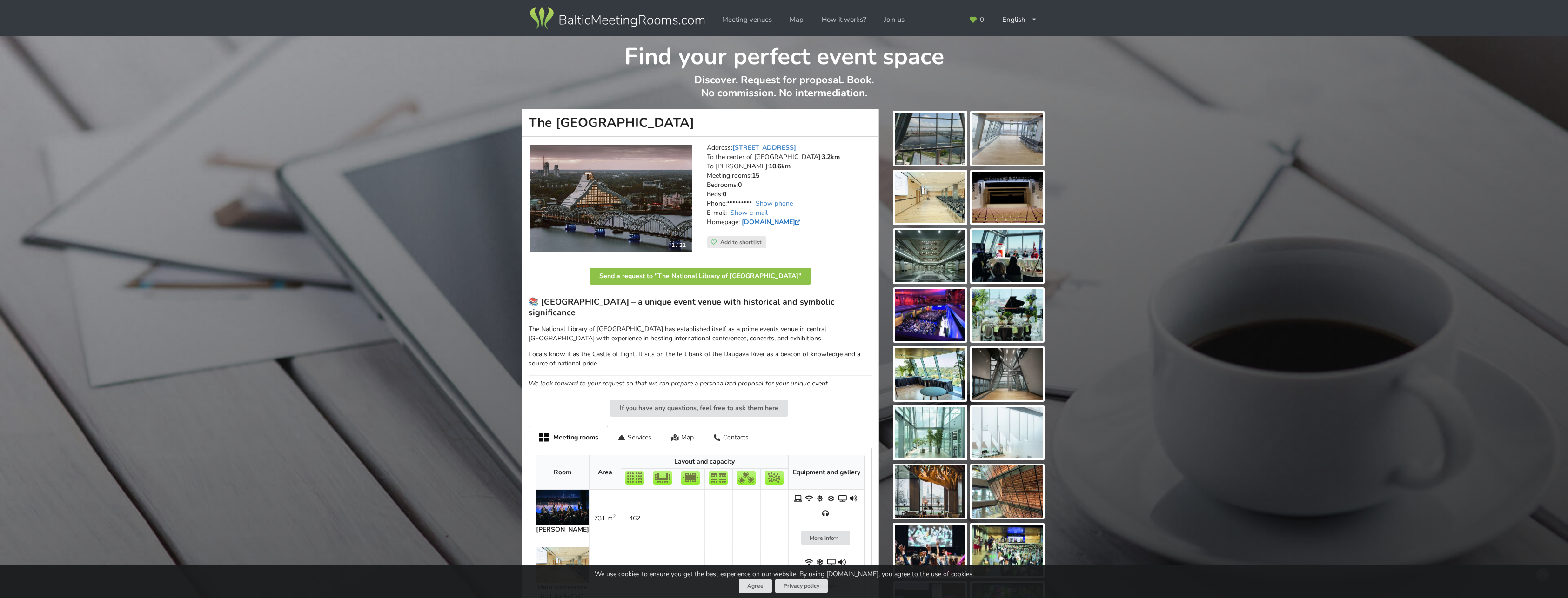
click at [747, 220] on link "[DOMAIN_NAME]" at bounding box center [772, 222] width 61 height 9
